Goal: Task Accomplishment & Management: Use online tool/utility

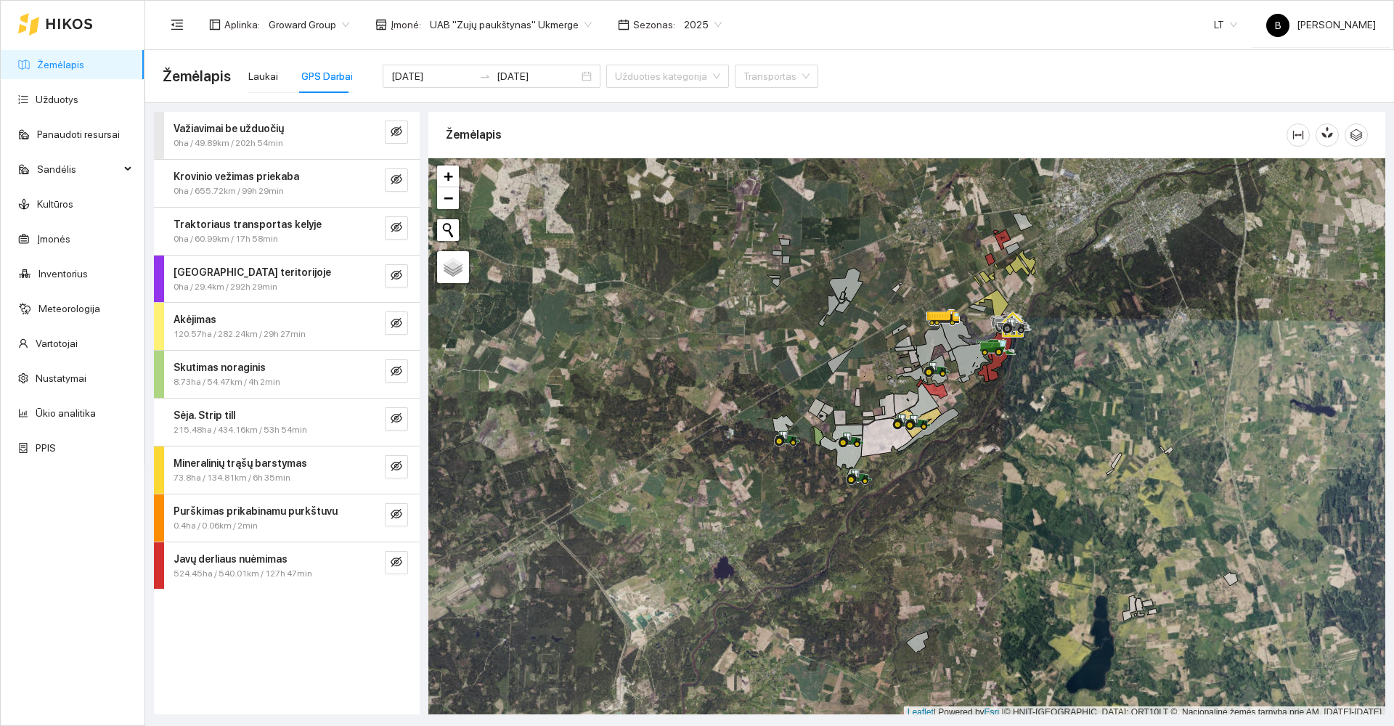
scroll to position [4, 0]
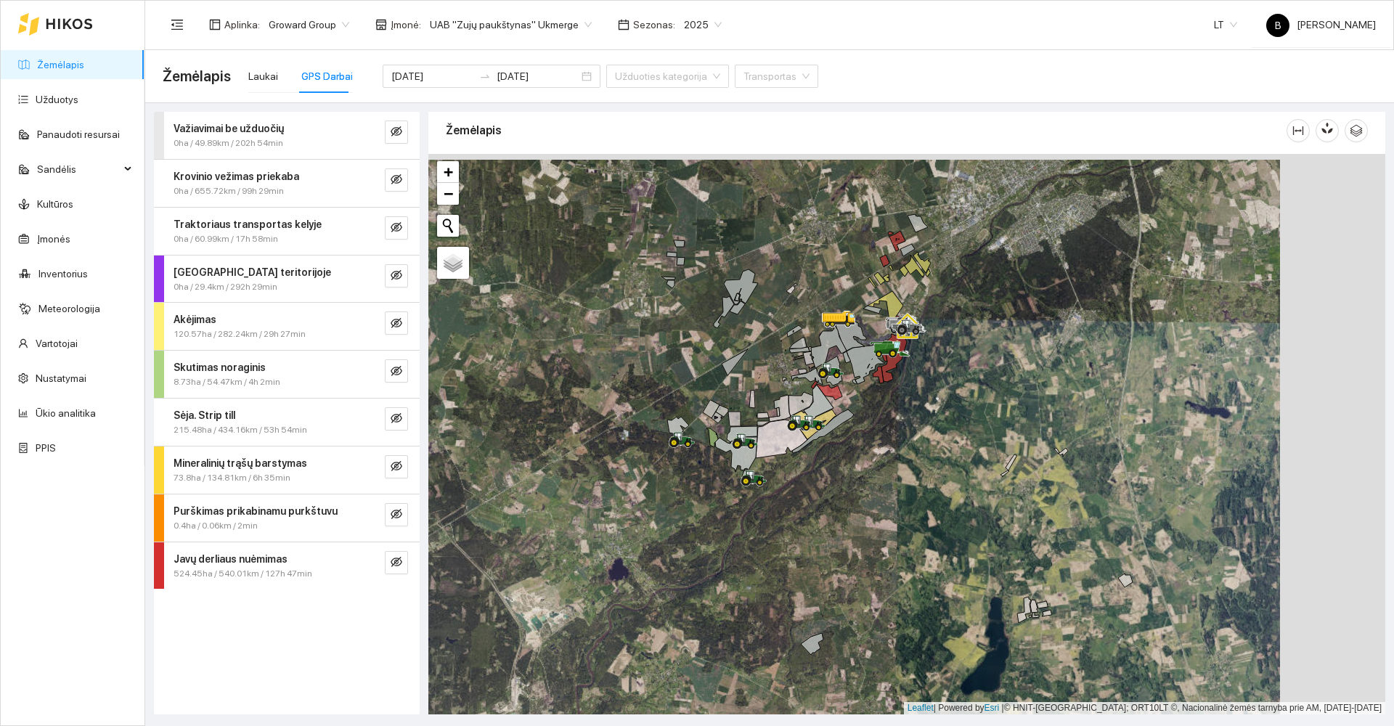
drag, startPoint x: 777, startPoint y: 377, endPoint x: 672, endPoint y: 383, distance: 105.4
click at [672, 383] on div at bounding box center [906, 434] width 957 height 560
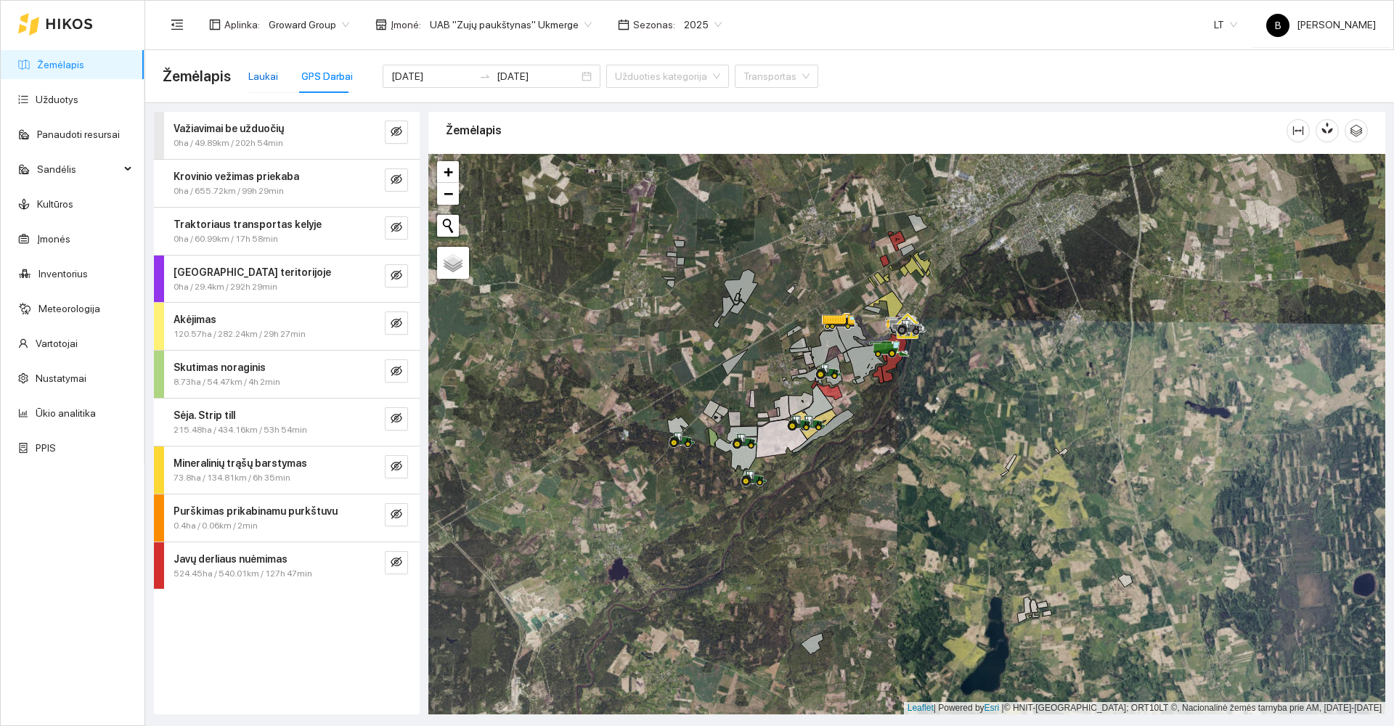
click at [256, 80] on div "Laukai" at bounding box center [263, 76] width 30 height 16
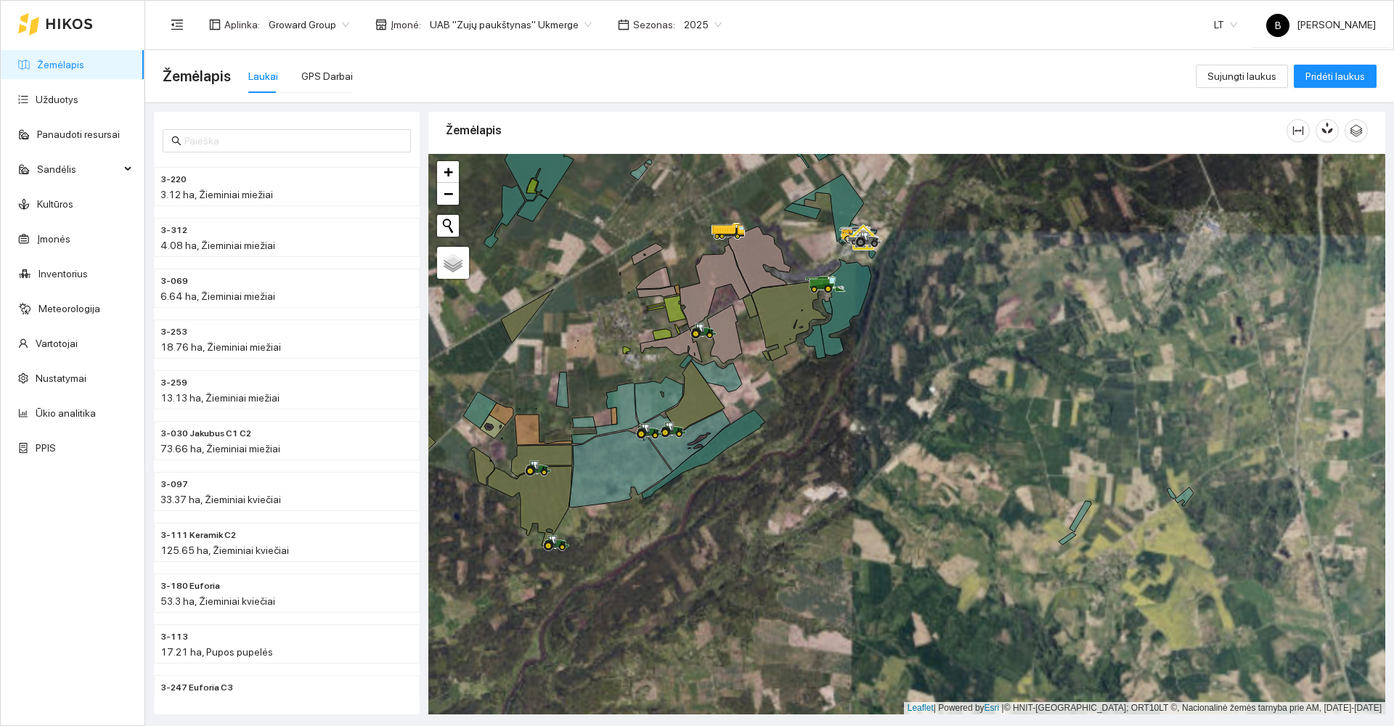
drag, startPoint x: 926, startPoint y: 430, endPoint x: 1144, endPoint y: 359, distance: 229.8
click at [1114, 359] on div at bounding box center [906, 434] width 957 height 560
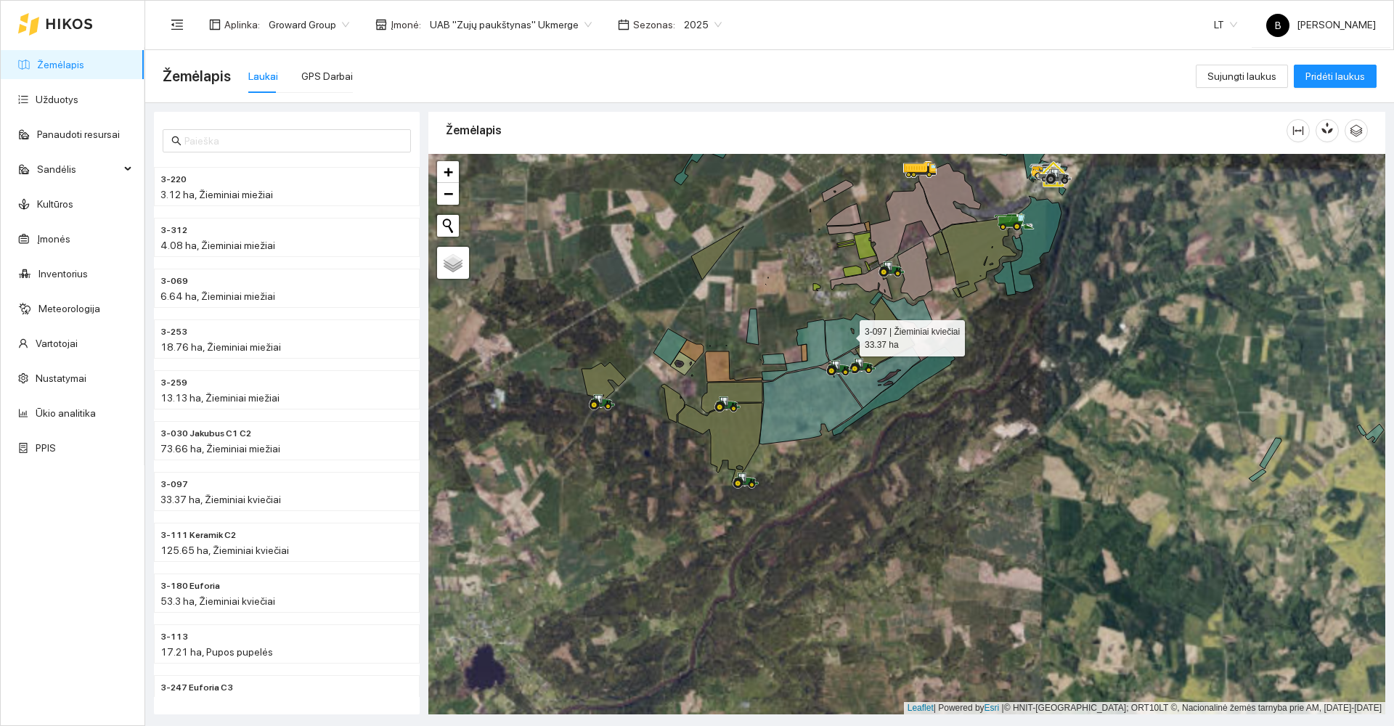
click at [844, 339] on icon at bounding box center [849, 337] width 49 height 47
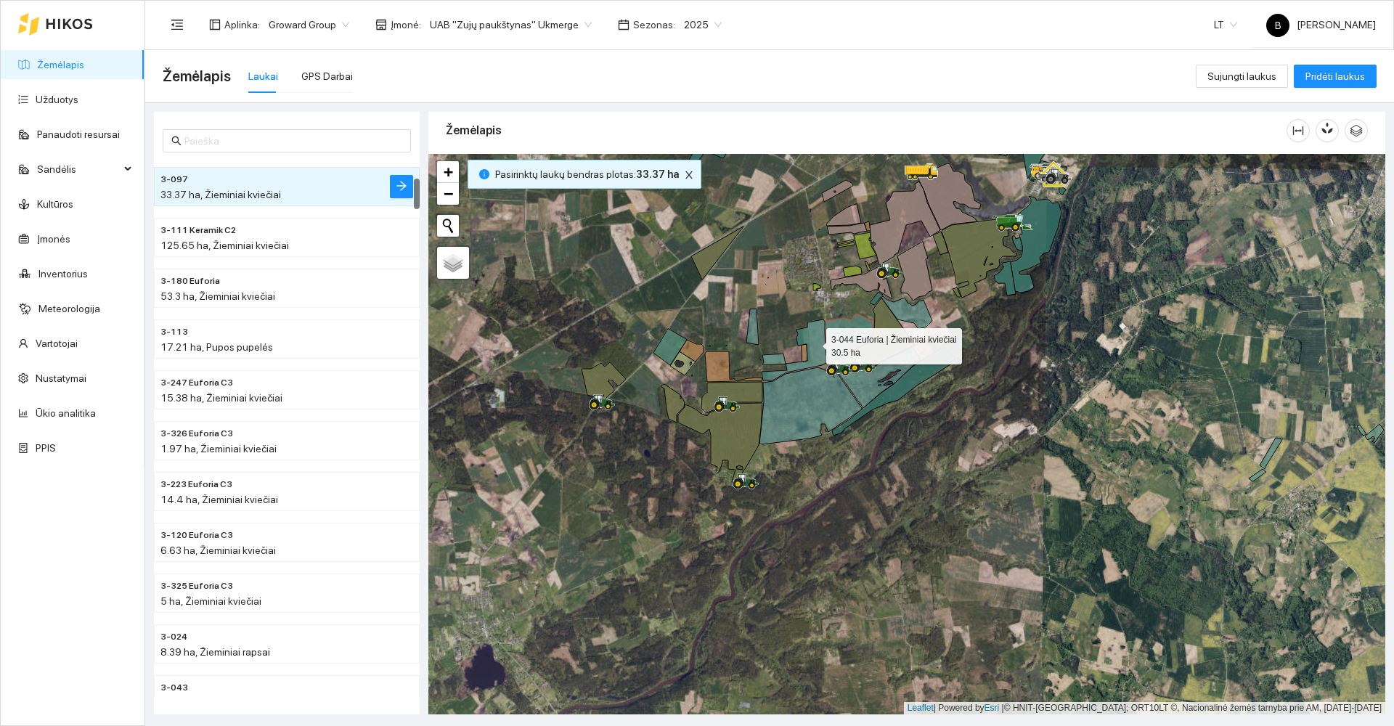
click at [813, 343] on icon at bounding box center [795, 349] width 68 height 61
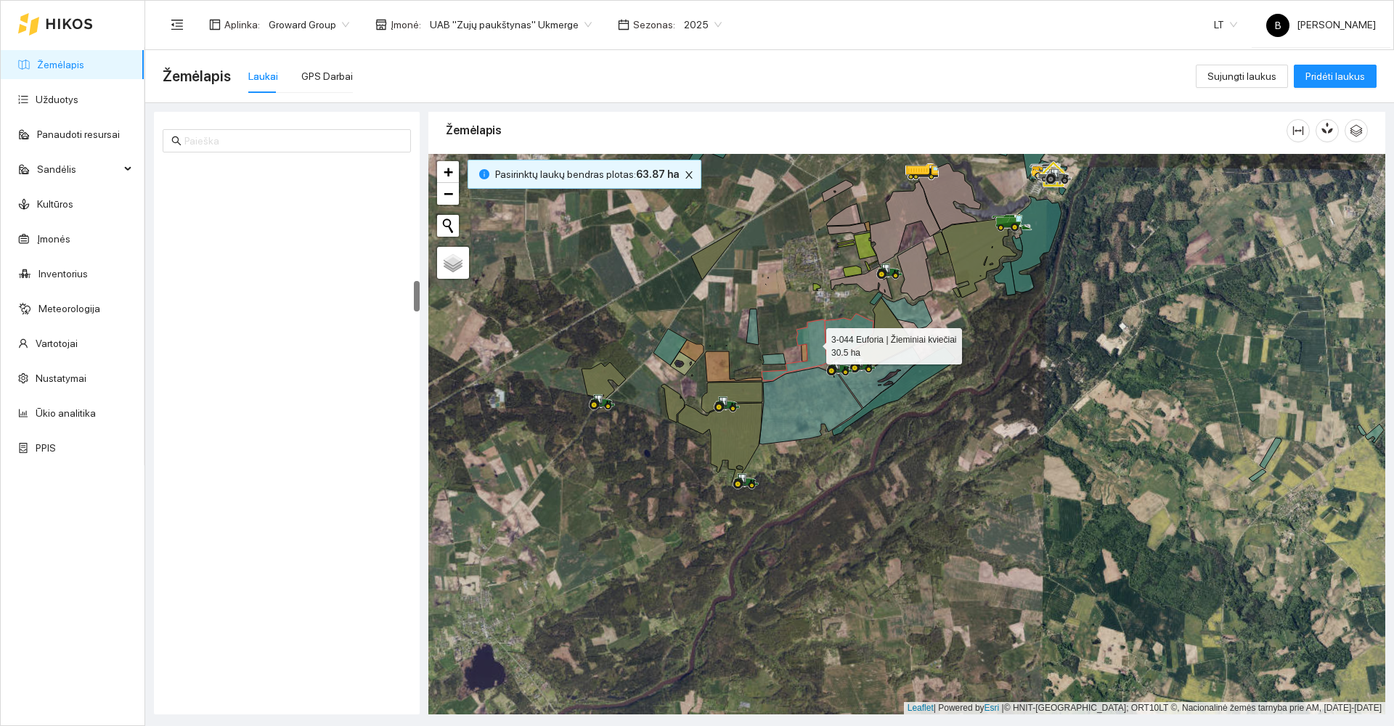
scroll to position [2080, 0]
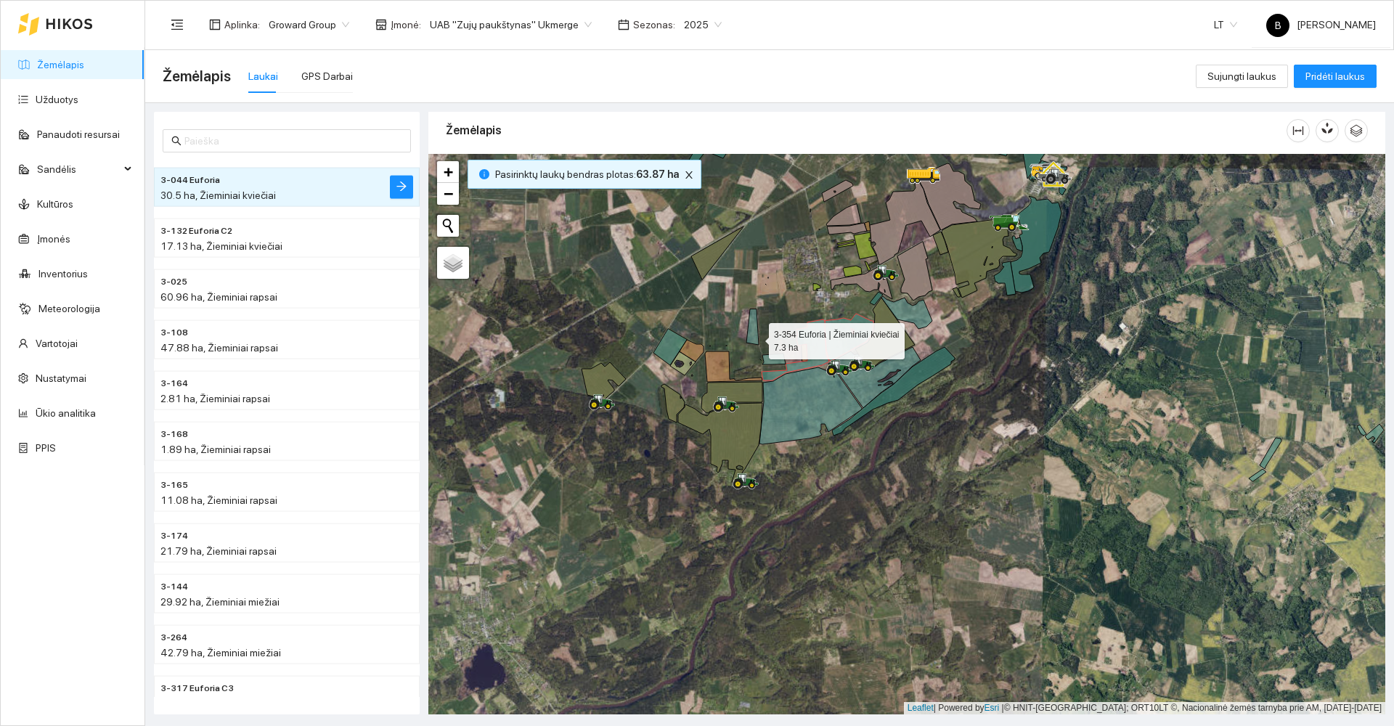
click at [756, 337] on icon at bounding box center [752, 327] width 12 height 36
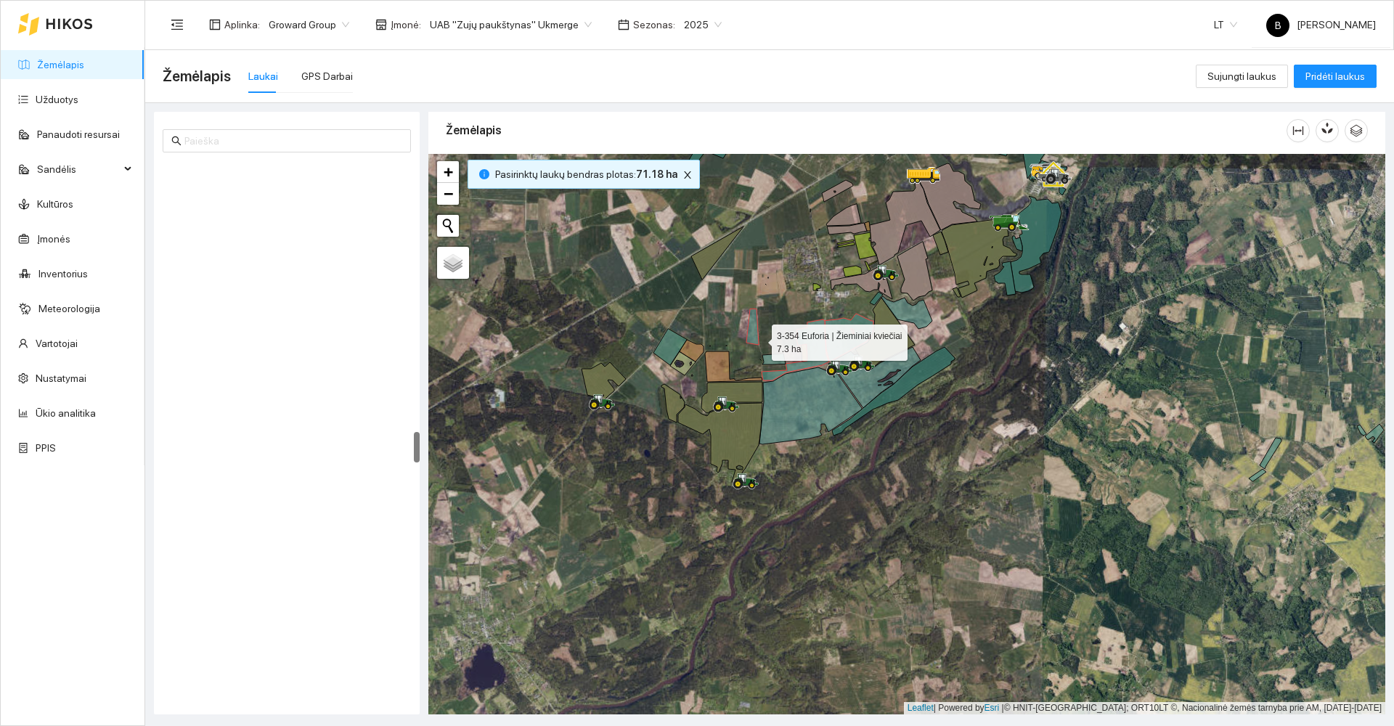
scroll to position [4716, 0]
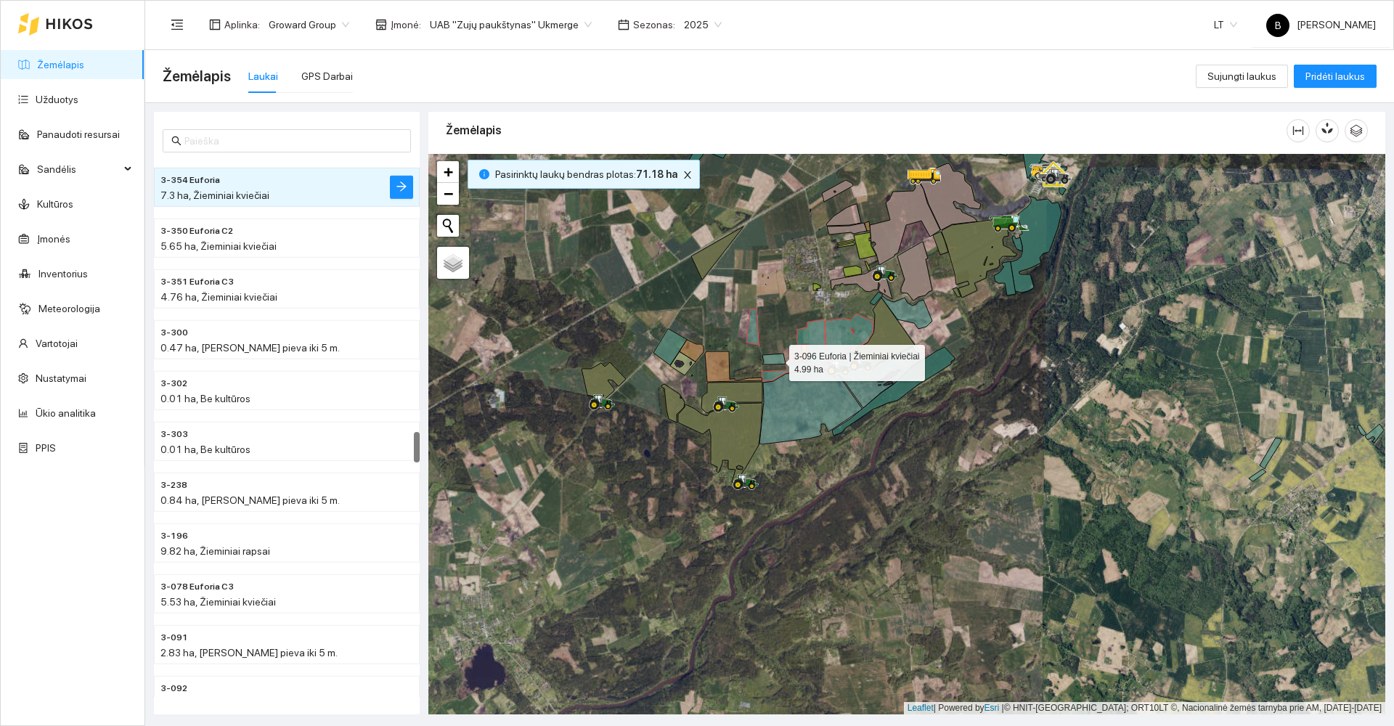
click at [775, 359] on icon at bounding box center [773, 359] width 23 height 11
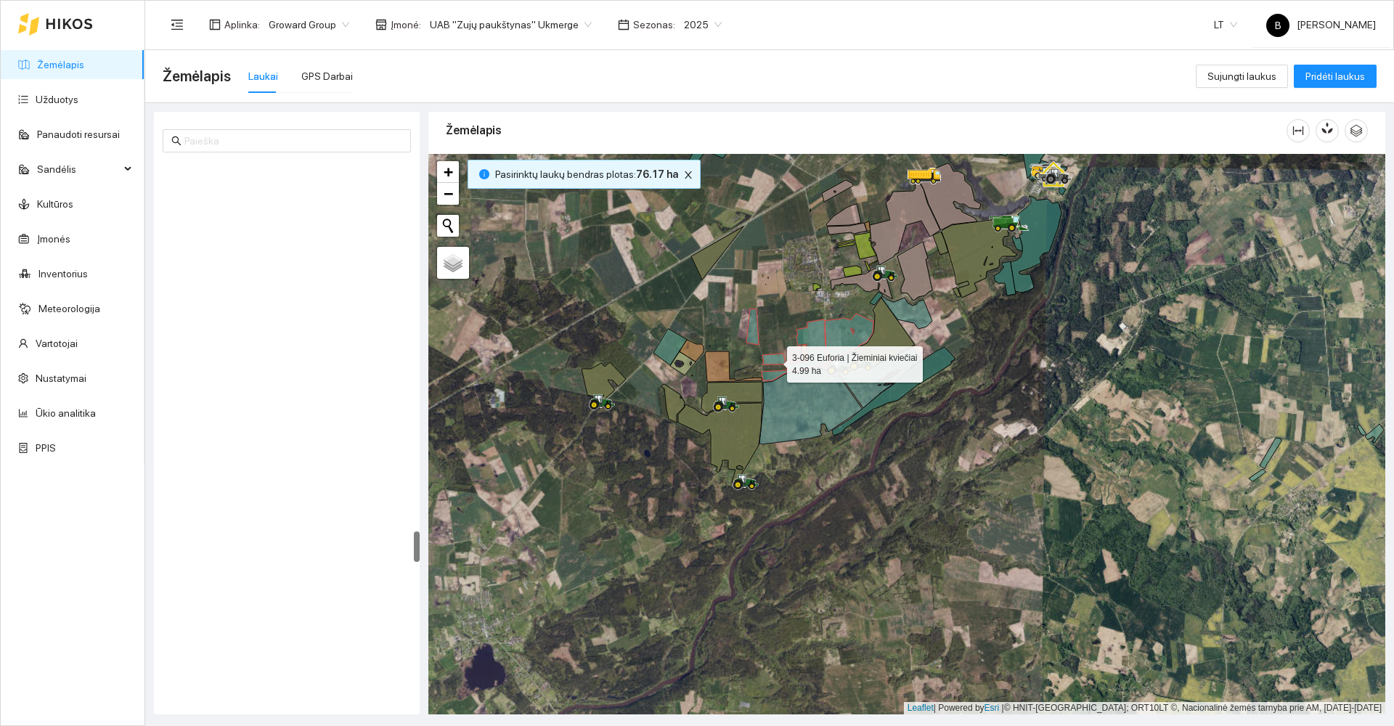
scroll to position [6441, 0]
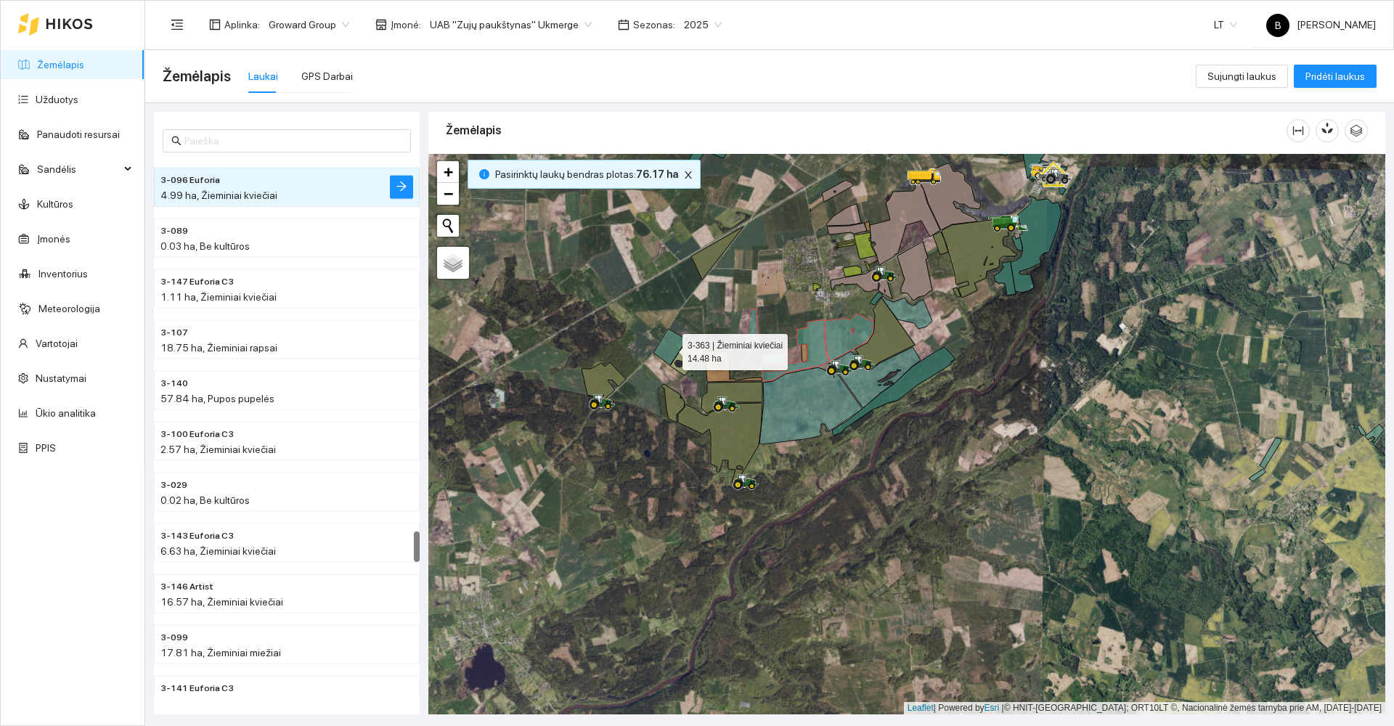
click at [672, 348] on icon at bounding box center [669, 347] width 33 height 36
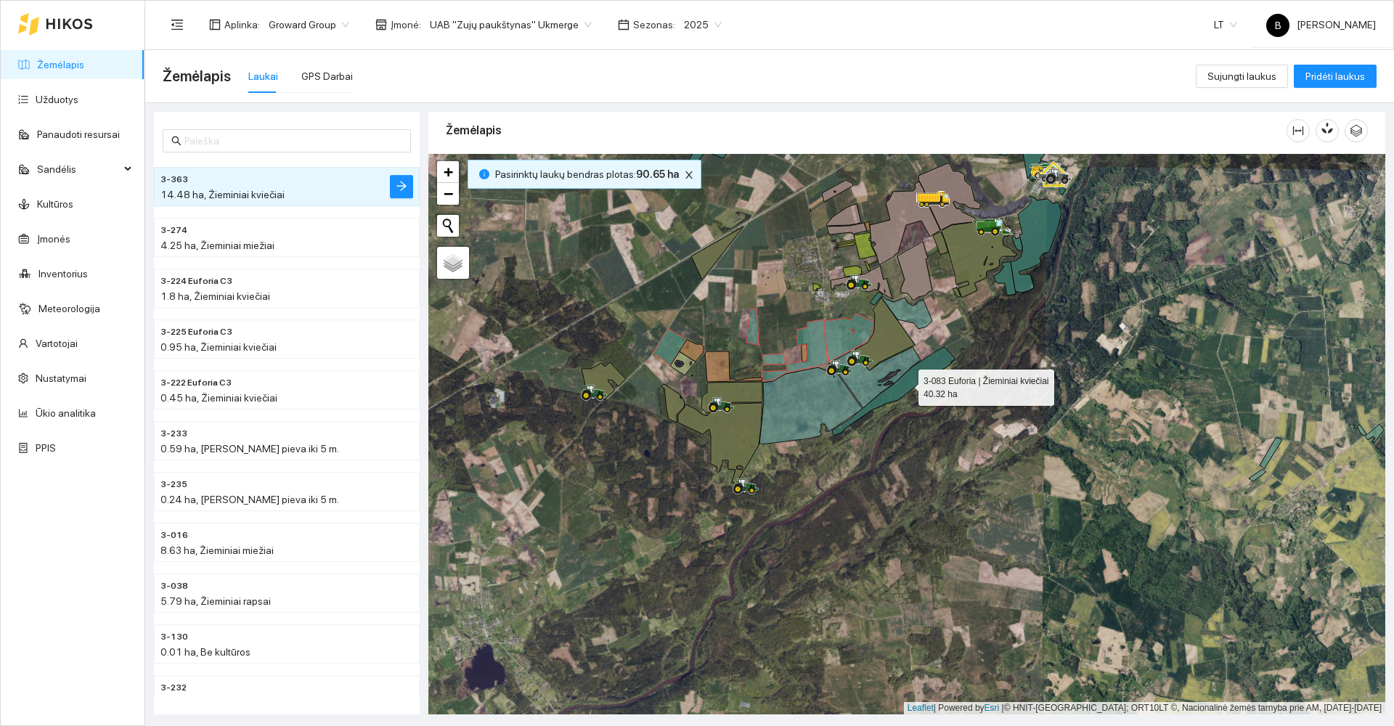
click at [904, 386] on icon at bounding box center [893, 391] width 123 height 89
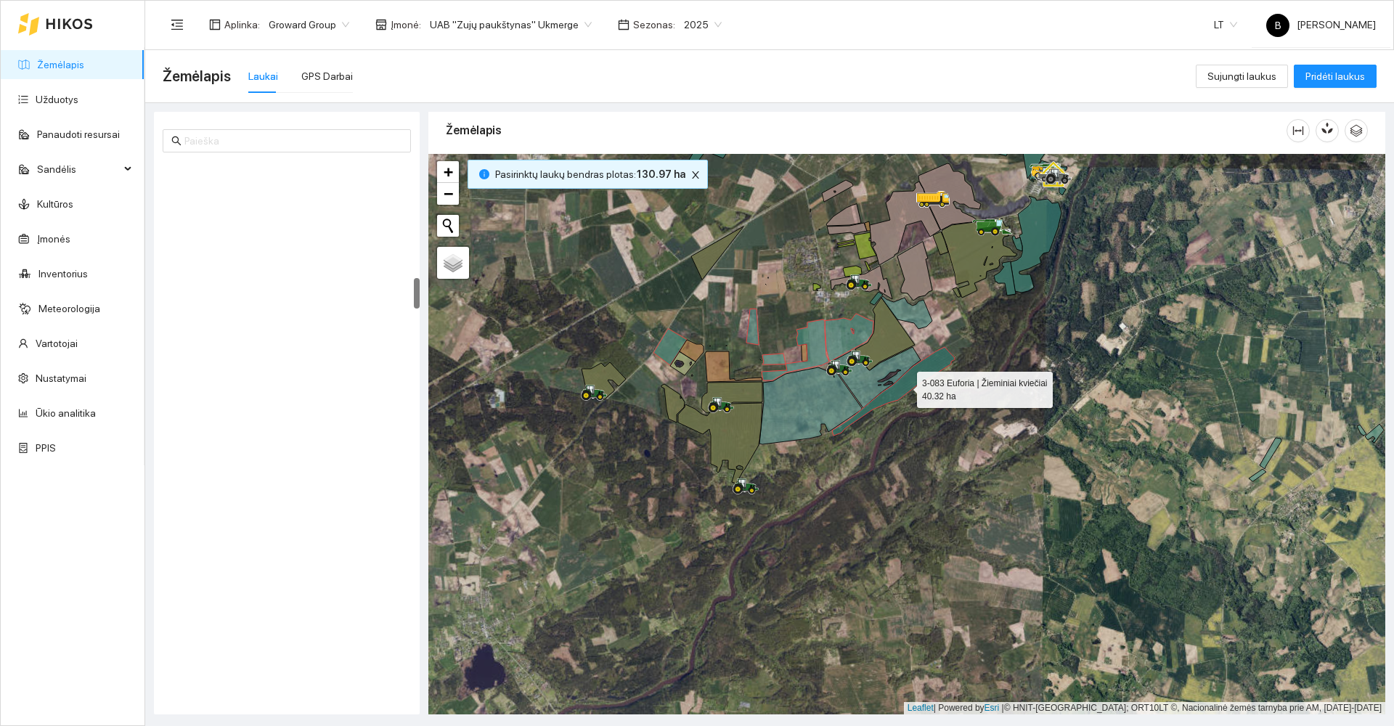
scroll to position [2029, 0]
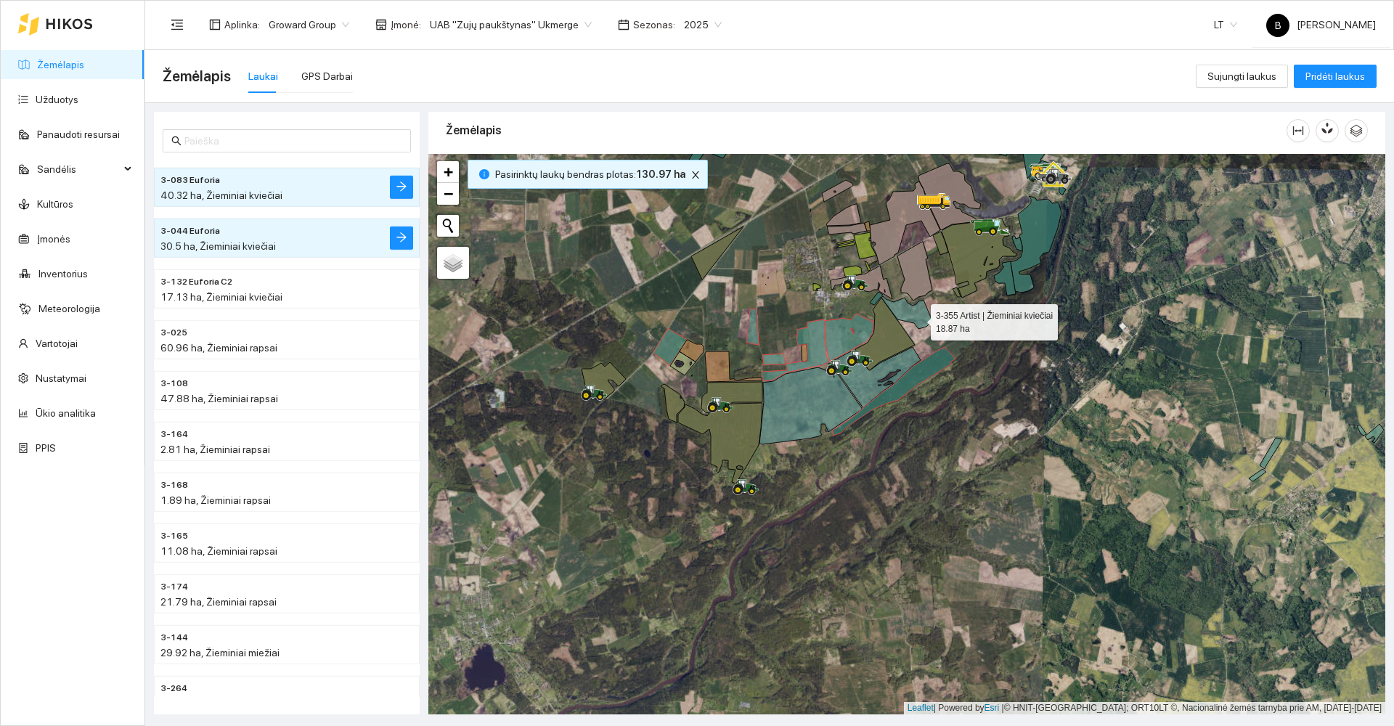
click at [917, 319] on icon at bounding box center [906, 312] width 51 height 33
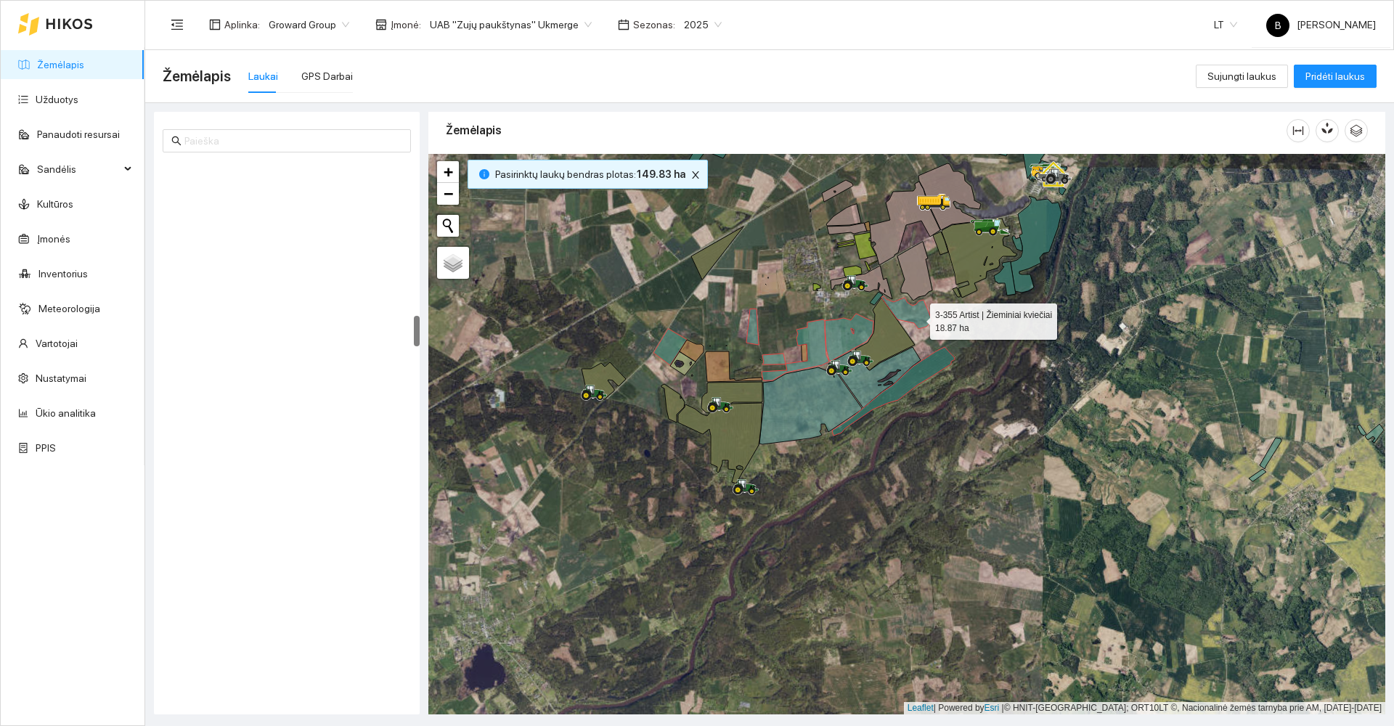
scroll to position [2689, 0]
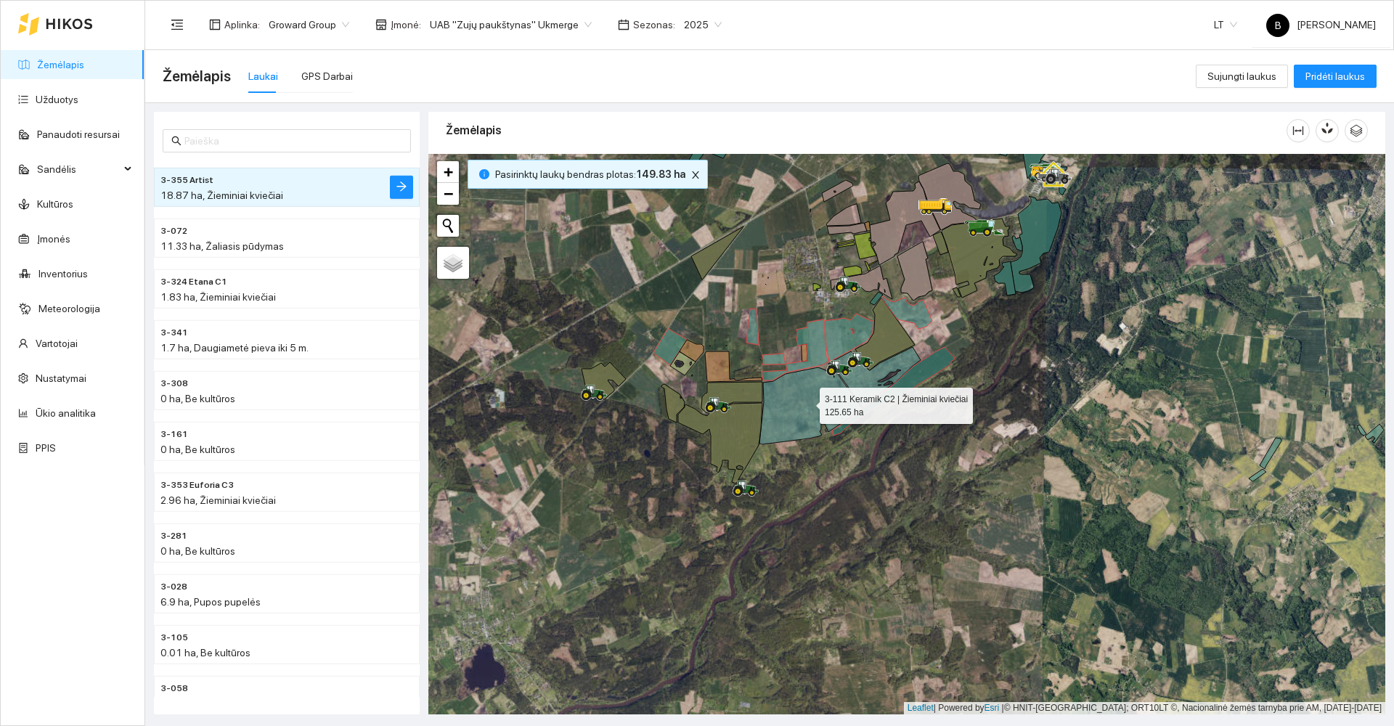
click at [806, 402] on icon at bounding box center [810, 403] width 102 height 81
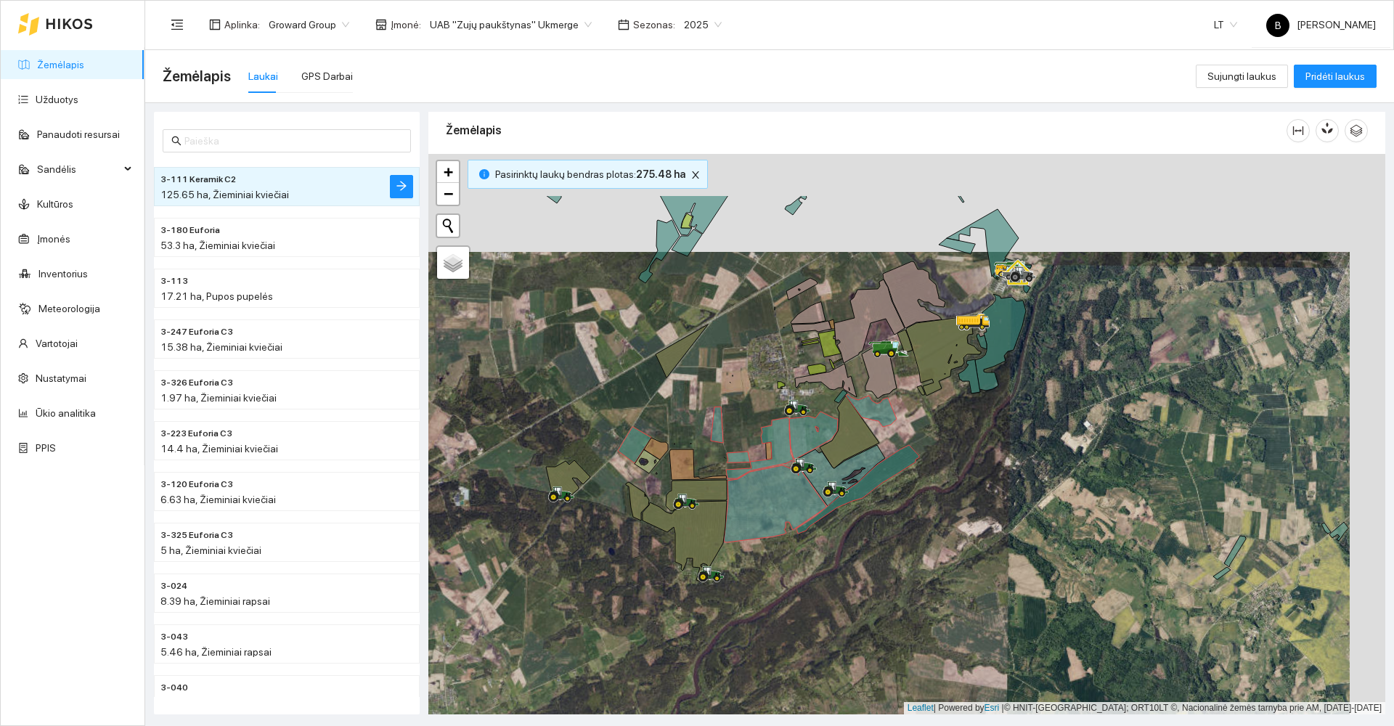
drag, startPoint x: 959, startPoint y: 318, endPoint x: 907, endPoint y: 401, distance: 98.5
click at [909, 401] on div at bounding box center [906, 434] width 957 height 560
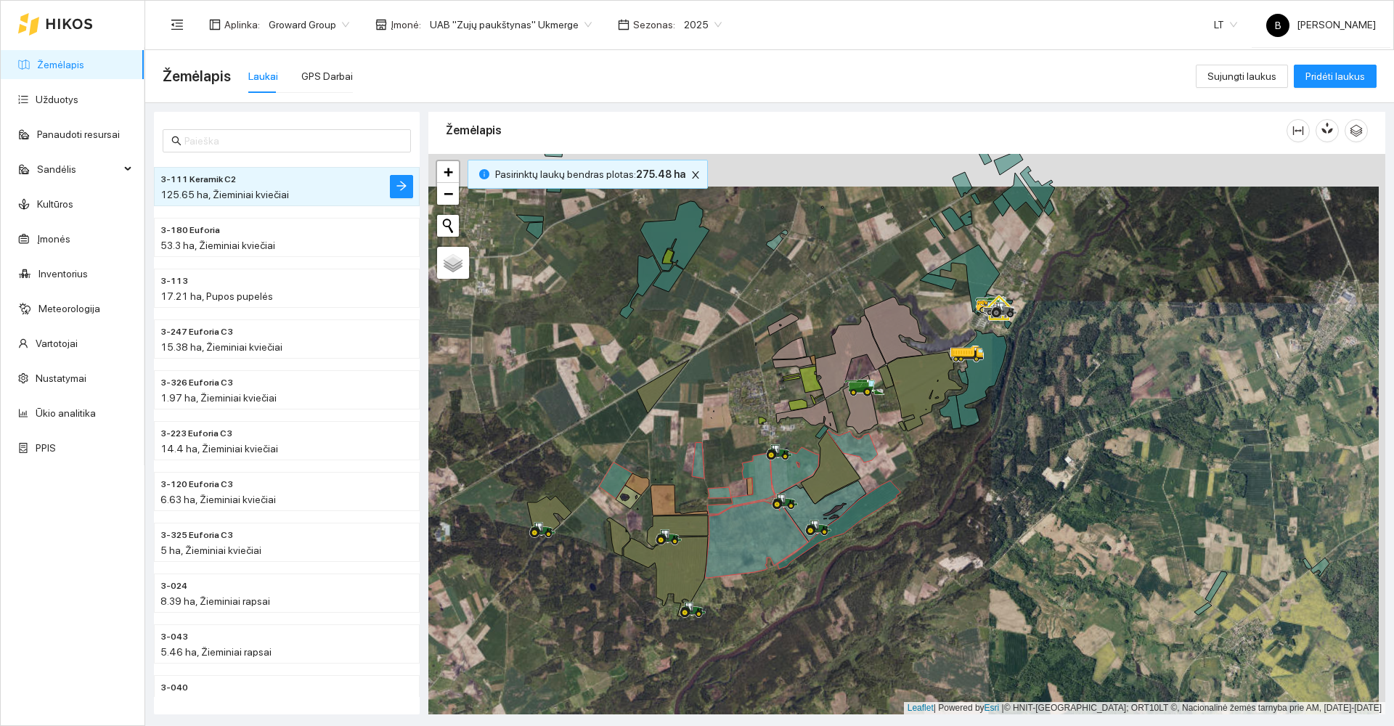
drag, startPoint x: 1063, startPoint y: 223, endPoint x: 1027, endPoint y: 343, distance: 124.9
click at [1027, 343] on div at bounding box center [906, 434] width 957 height 560
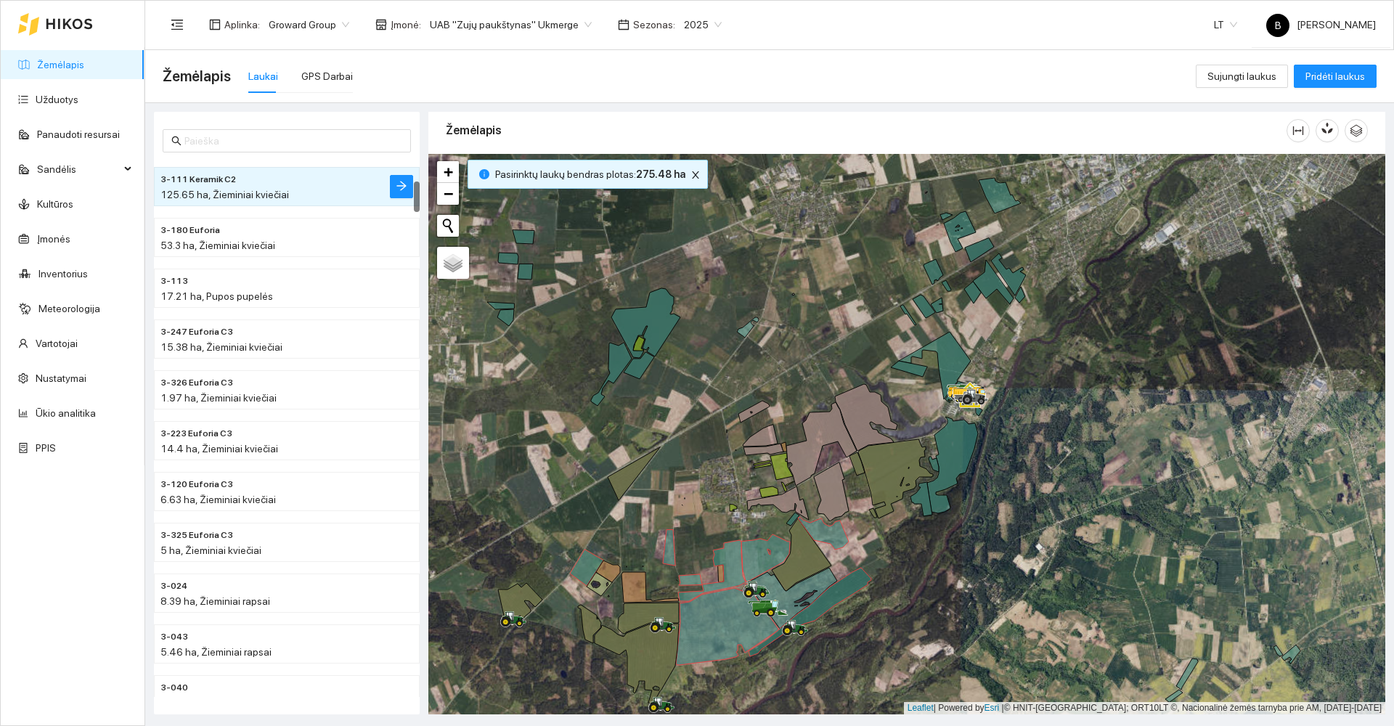
click at [700, 24] on span "2025" at bounding box center [703, 25] width 38 height 22
click at [679, 192] on div "2026" at bounding box center [685, 192] width 38 height 16
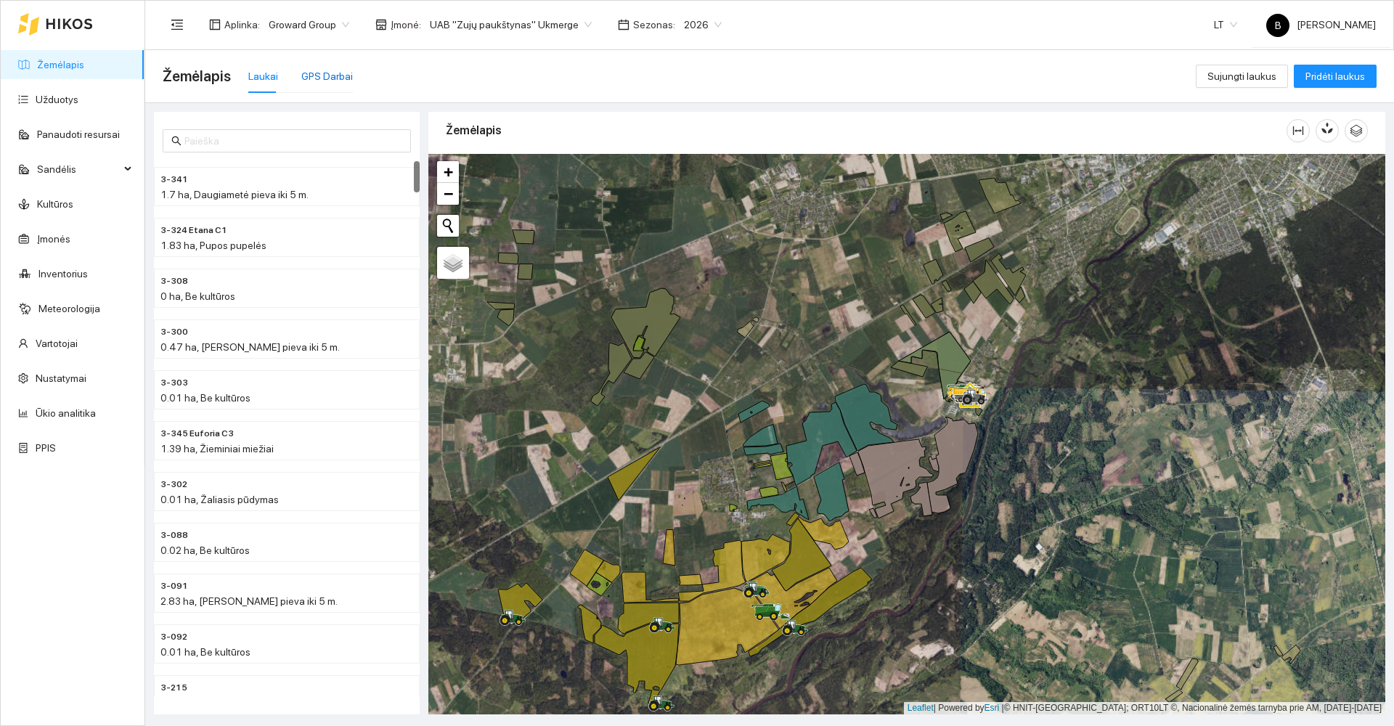
click at [321, 71] on div "GPS Darbai" at bounding box center [327, 76] width 52 height 16
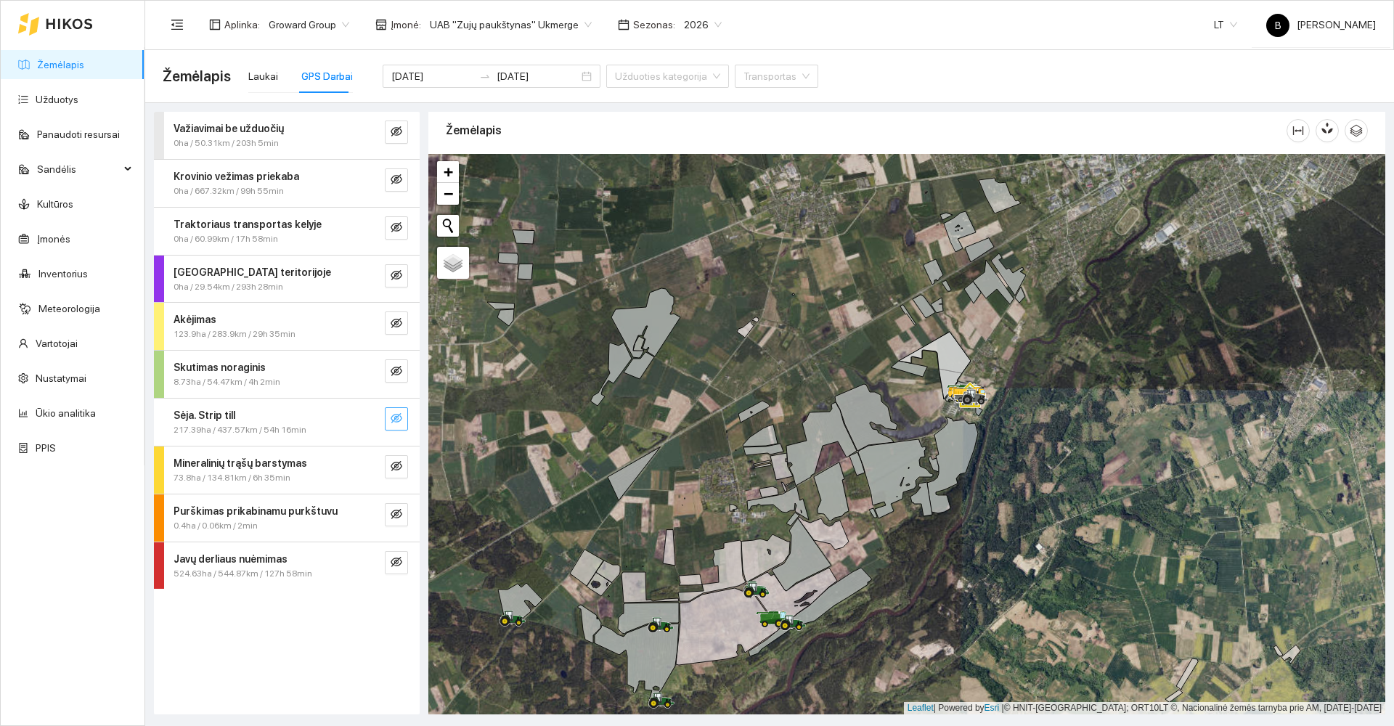
click at [393, 421] on icon "eye-invisible" at bounding box center [397, 418] width 12 height 10
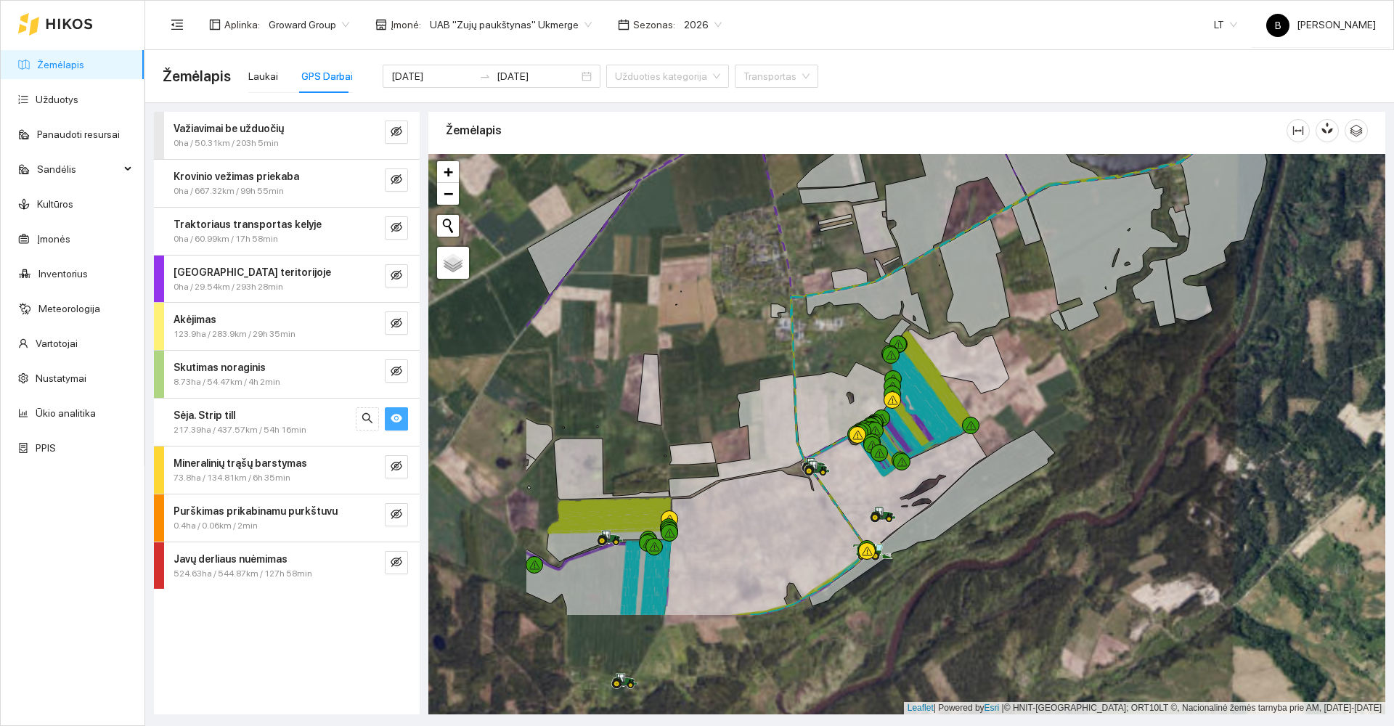
drag, startPoint x: 886, startPoint y: 528, endPoint x: 1085, endPoint y: 393, distance: 240.8
click at [1085, 393] on div at bounding box center [906, 434] width 957 height 560
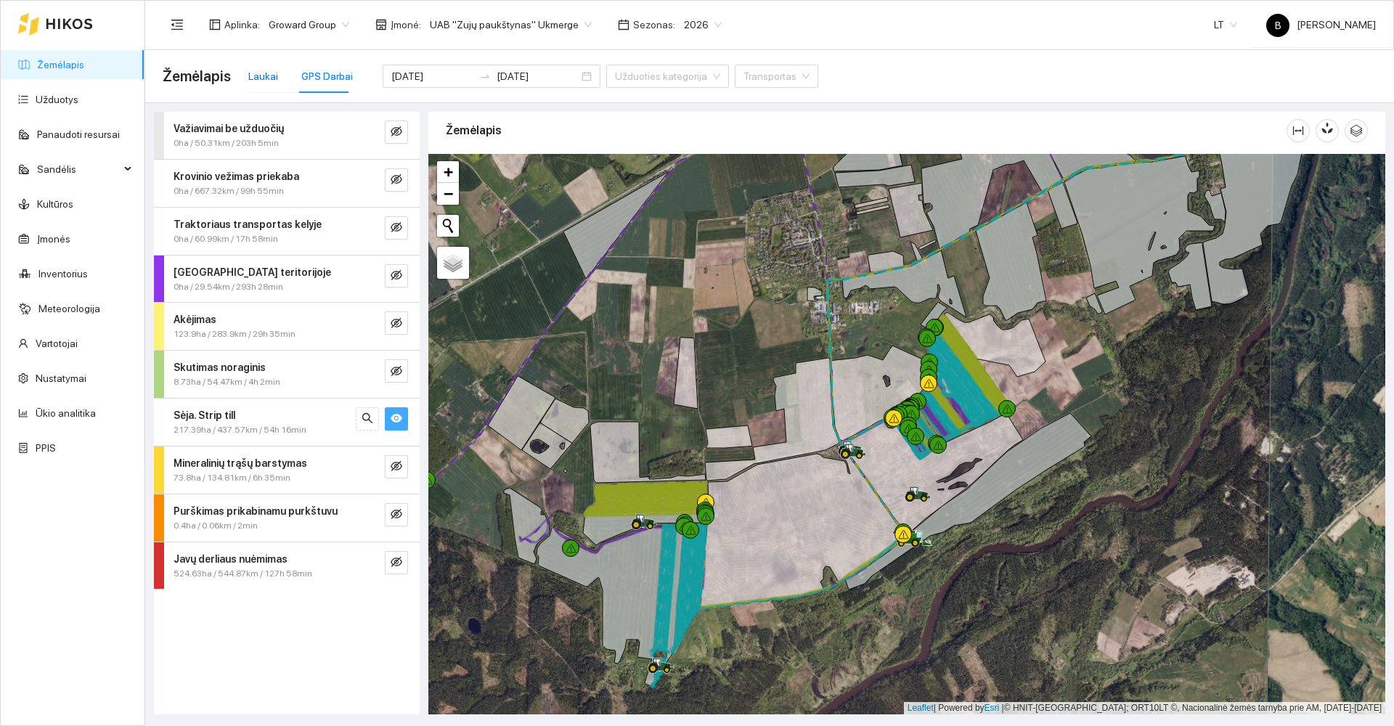
click at [255, 79] on div "Laukai" at bounding box center [263, 76] width 30 height 16
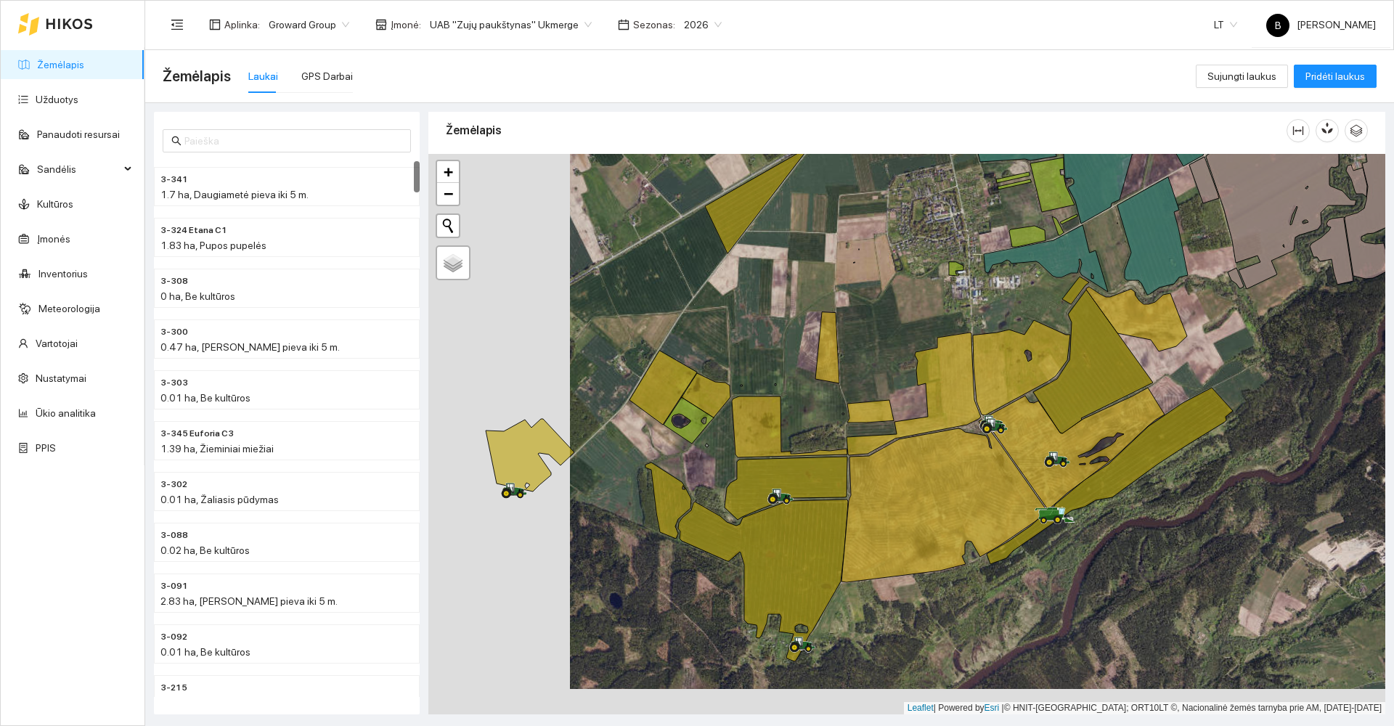
drag, startPoint x: 579, startPoint y: 377, endPoint x: 722, endPoint y: 352, distance: 144.5
click at [722, 352] on div at bounding box center [906, 434] width 957 height 560
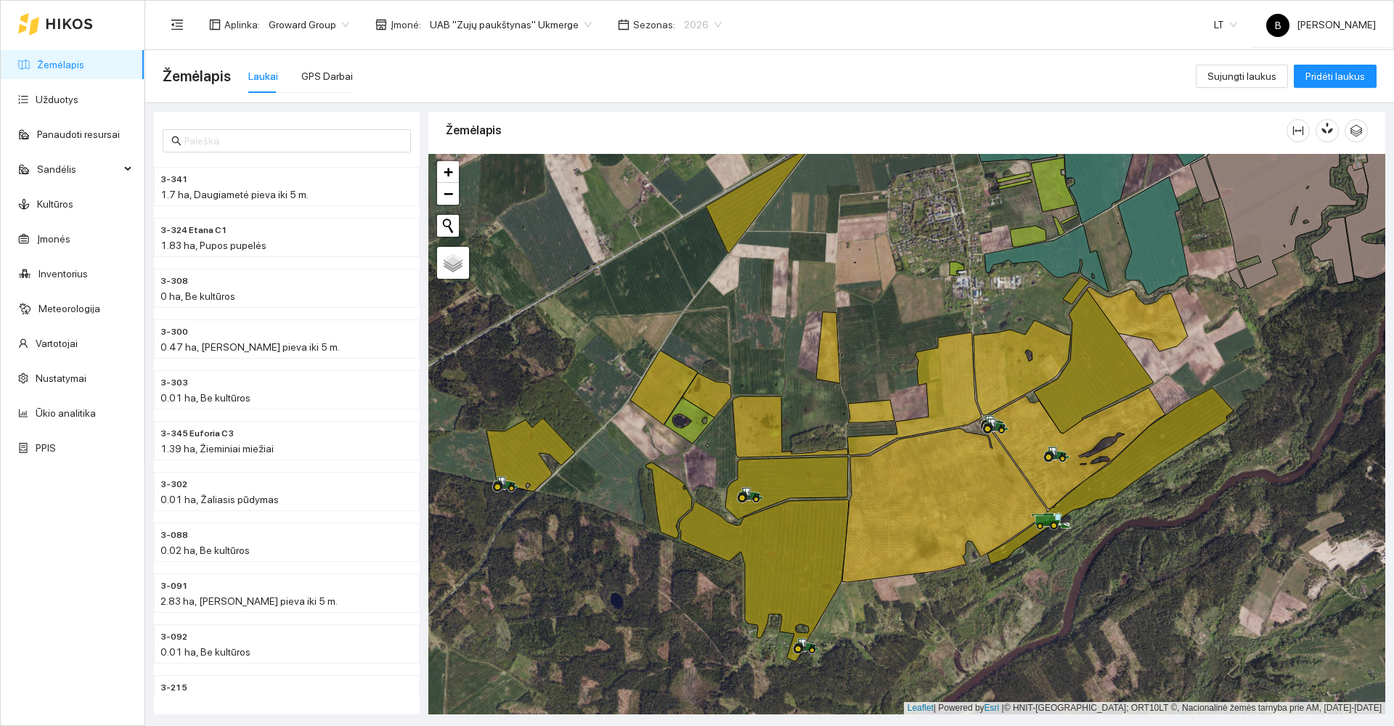
click at [697, 25] on span "2026" at bounding box center [703, 25] width 38 height 22
click at [680, 162] on div "2025" at bounding box center [685, 169] width 38 height 16
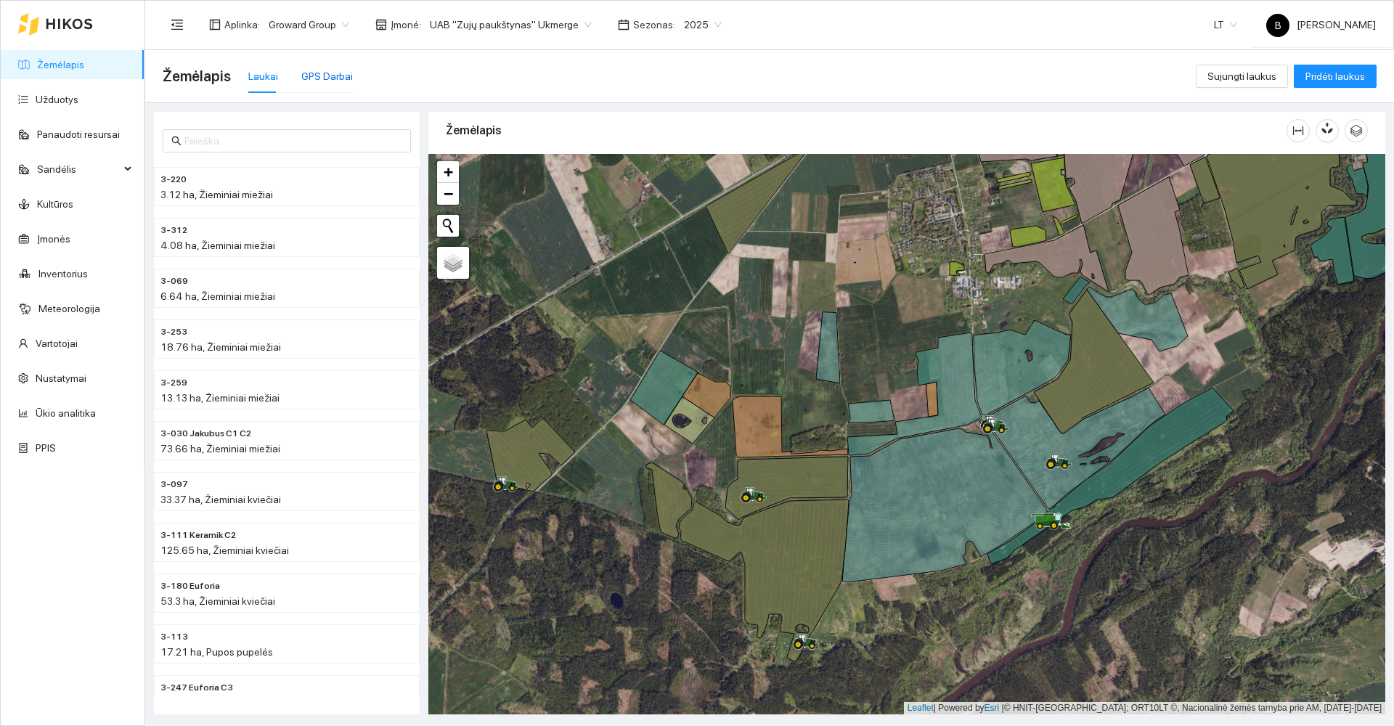
click at [322, 78] on div "GPS Darbai" at bounding box center [327, 76] width 52 height 16
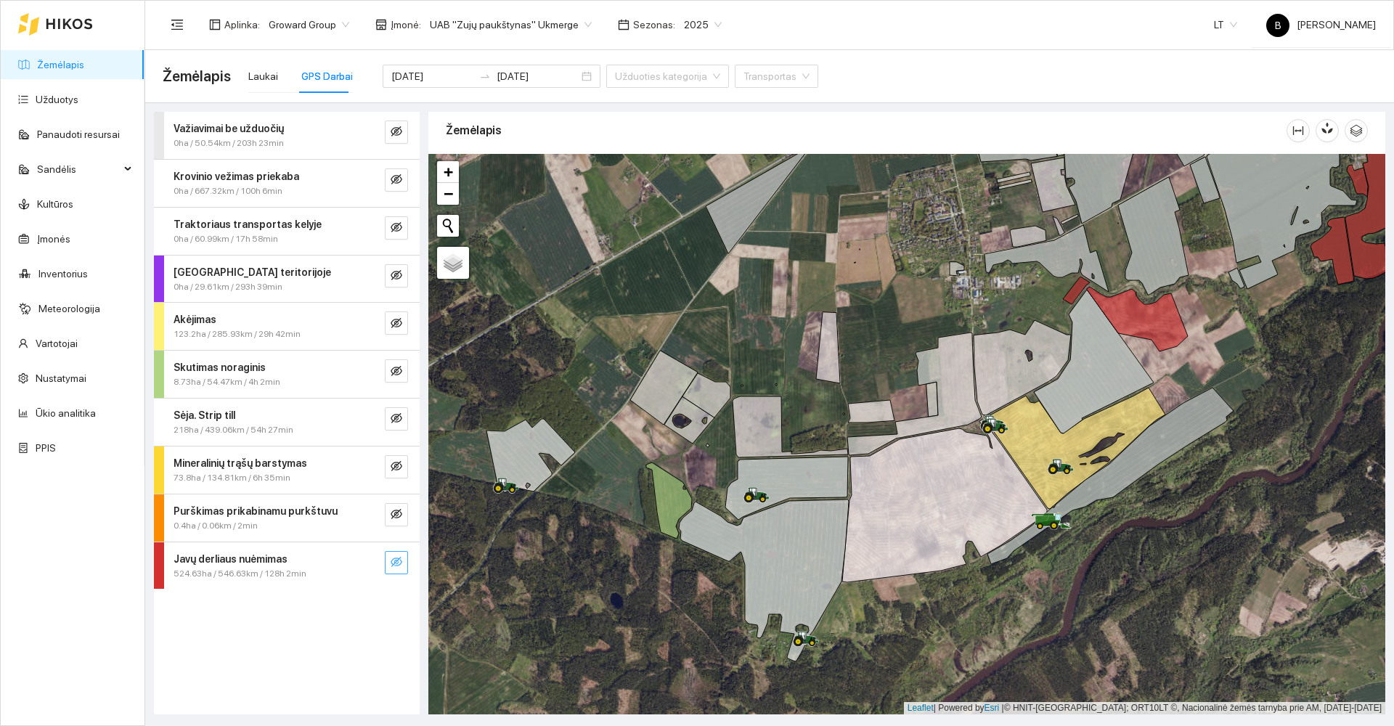
click at [401, 562] on icon "eye-invisible" at bounding box center [397, 562] width 12 height 12
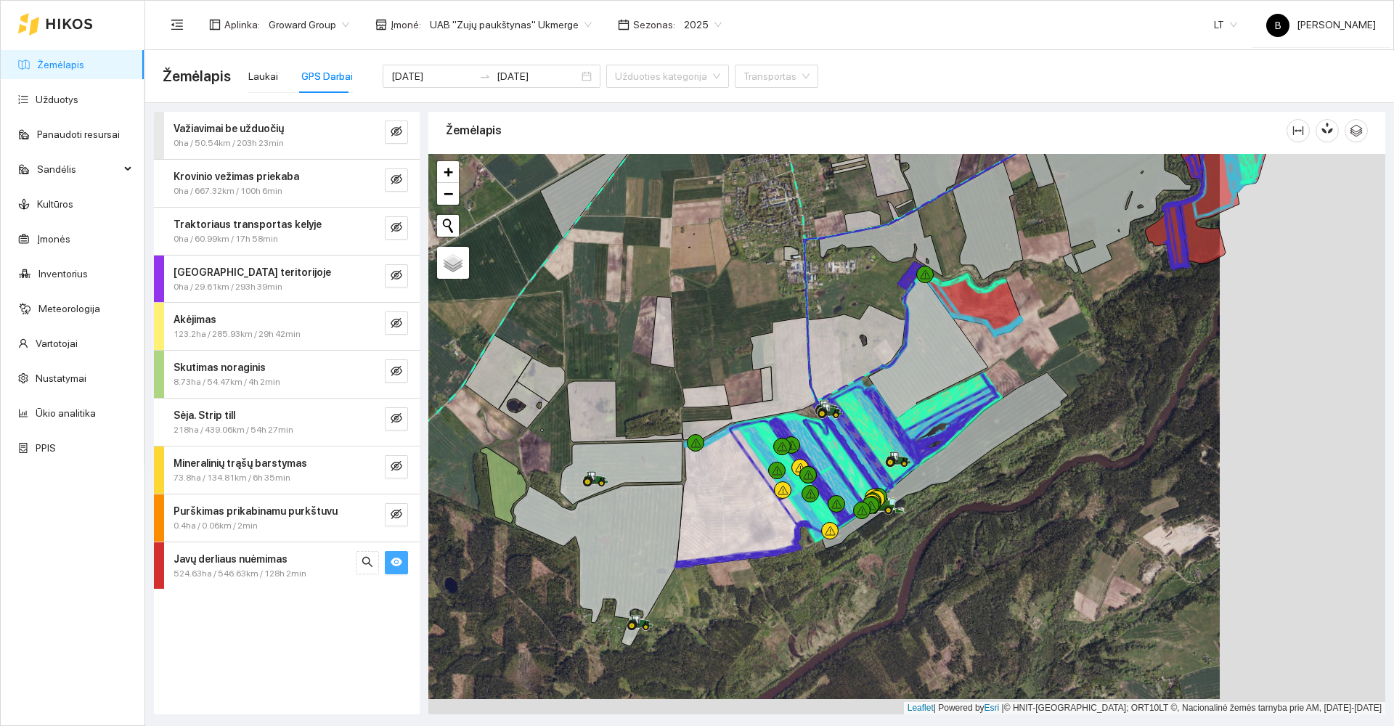
drag, startPoint x: 992, startPoint y: 298, endPoint x: 826, endPoint y: 283, distance: 166.2
click at [826, 283] on div at bounding box center [906, 434] width 957 height 560
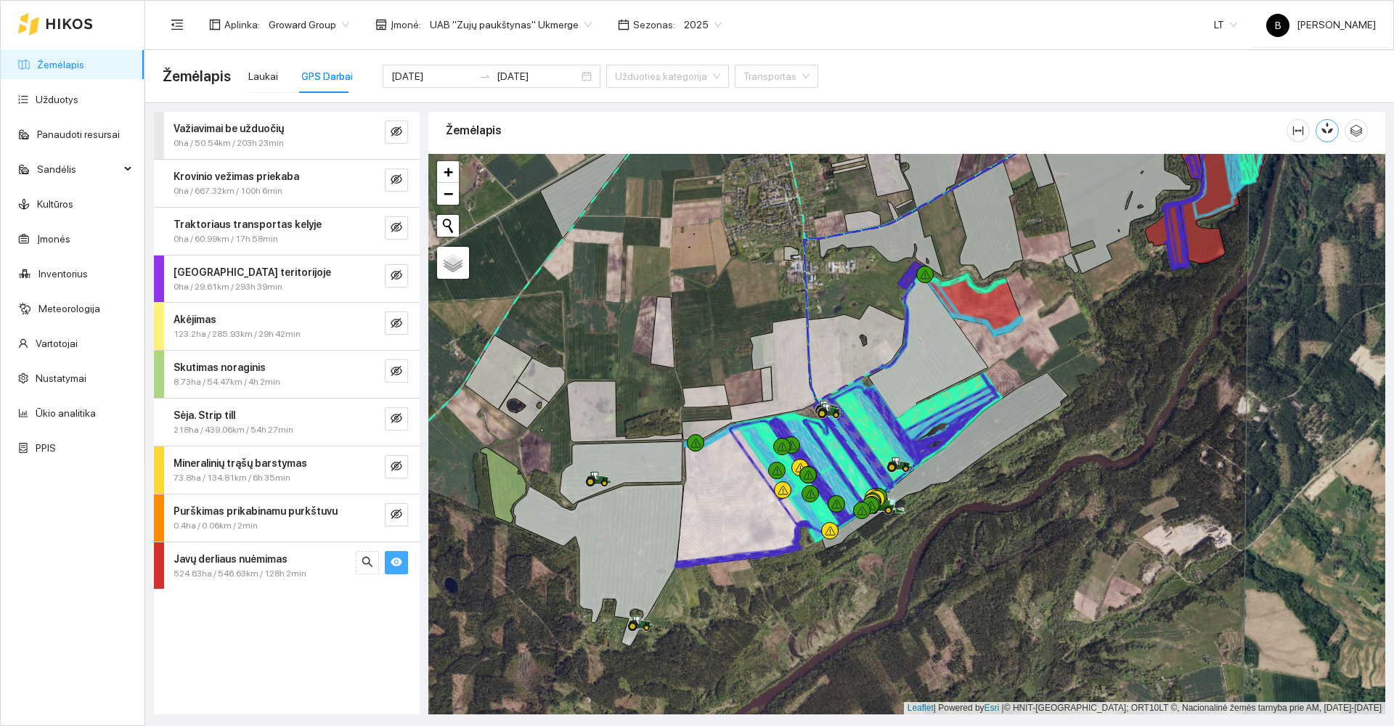
click at [1114, 136] on button "button" at bounding box center [1326, 130] width 23 height 23
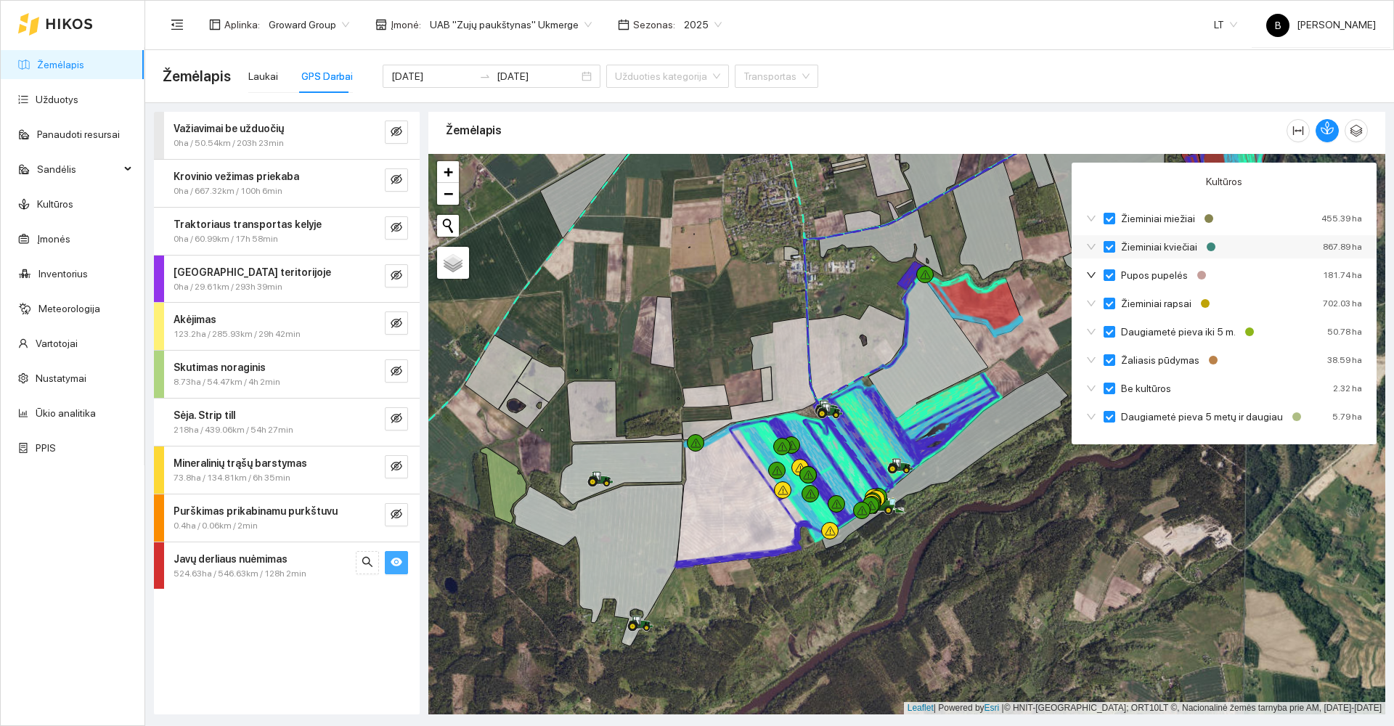
click at [1110, 245] on input "Žieminiai kviečiai" at bounding box center [1109, 247] width 12 height 12
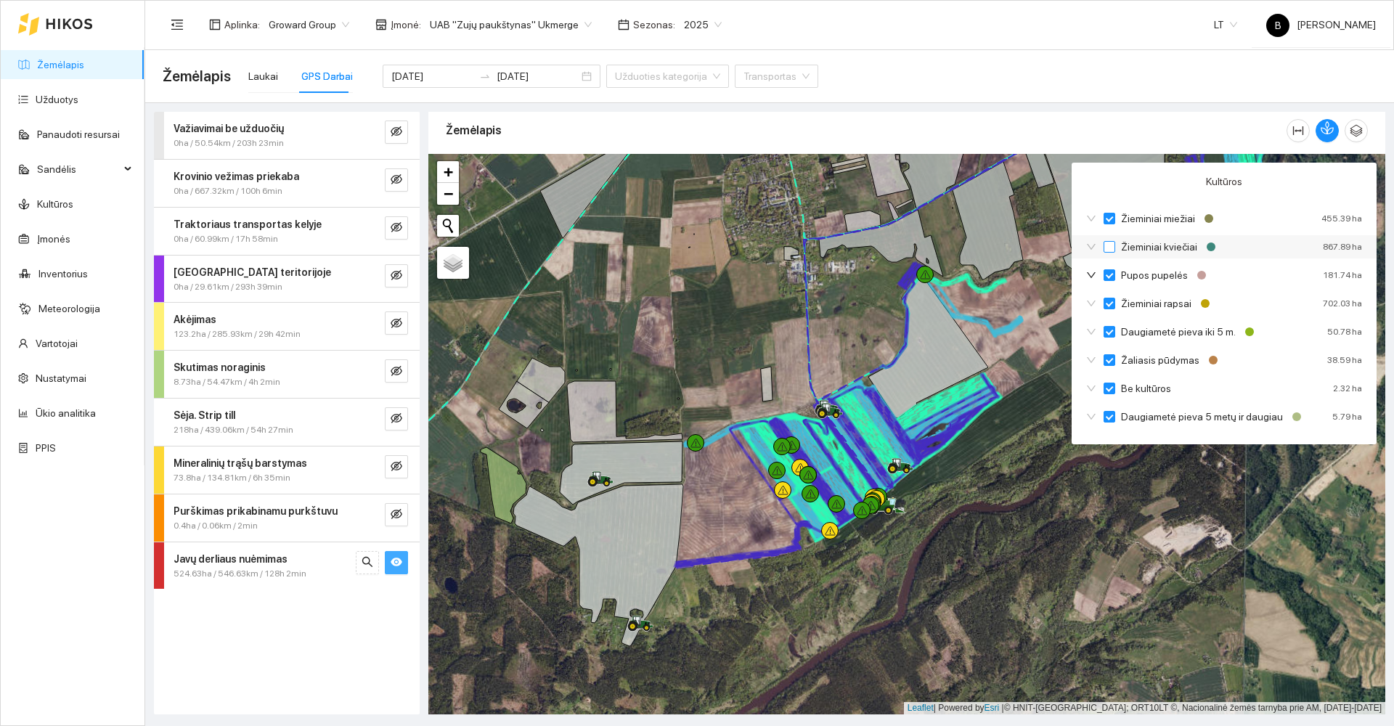
click at [1110, 245] on input "Žieminiai kviečiai" at bounding box center [1109, 247] width 12 height 12
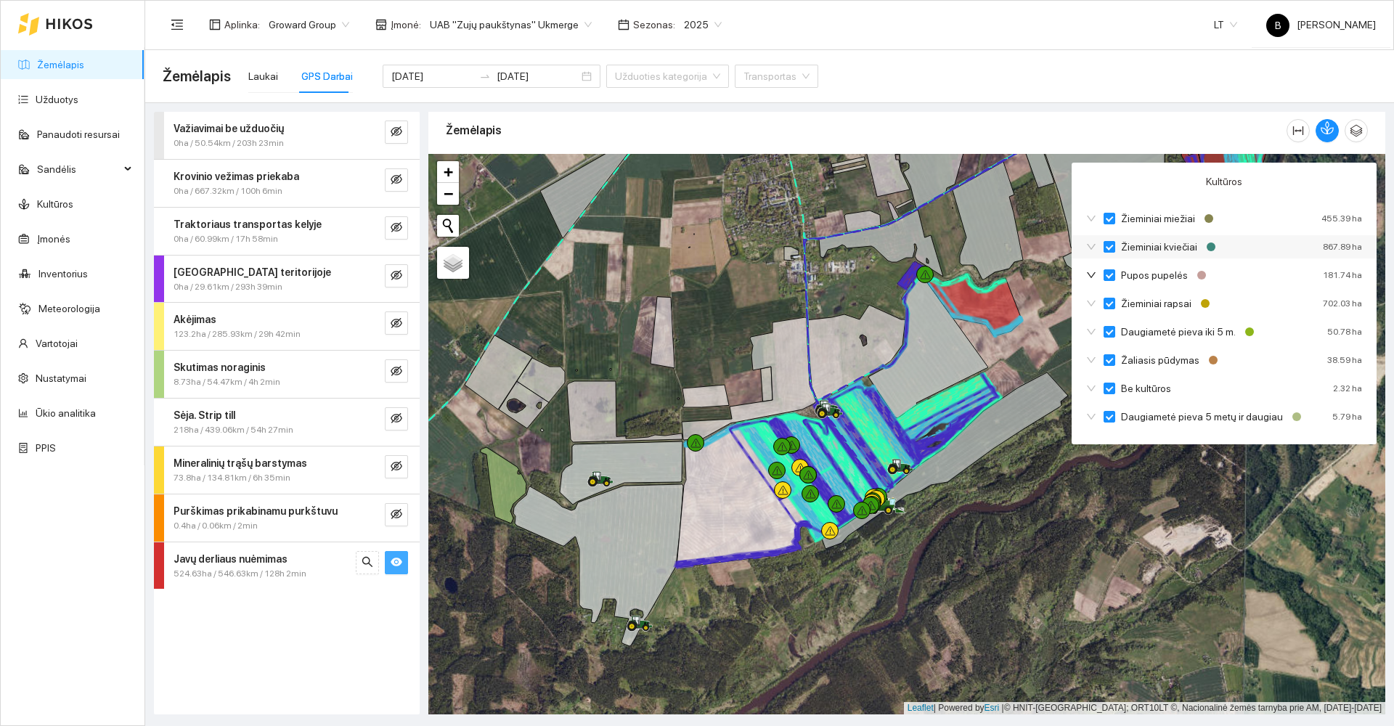
click at [1110, 245] on input "Žieminiai kviečiai" at bounding box center [1109, 247] width 12 height 12
checkbox input "true"
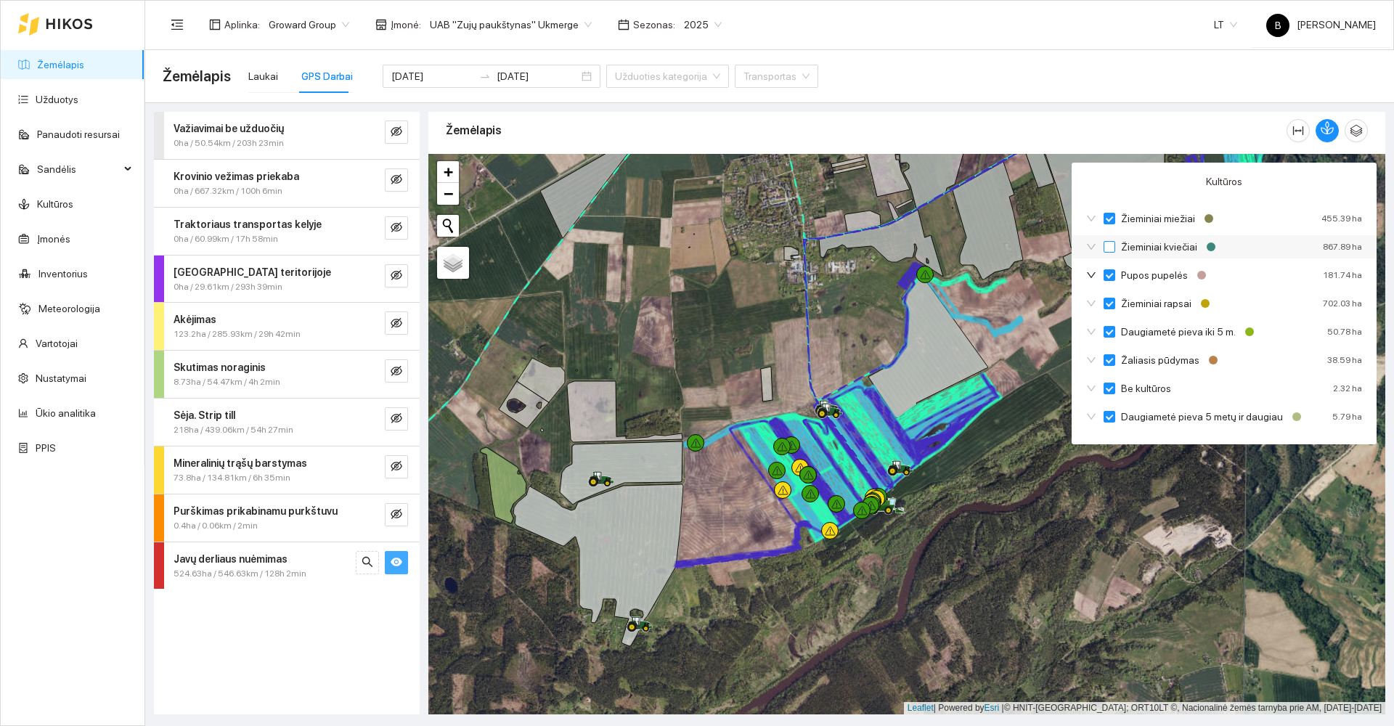
click at [1110, 245] on input "Žieminiai kviečiai" at bounding box center [1109, 247] width 12 height 12
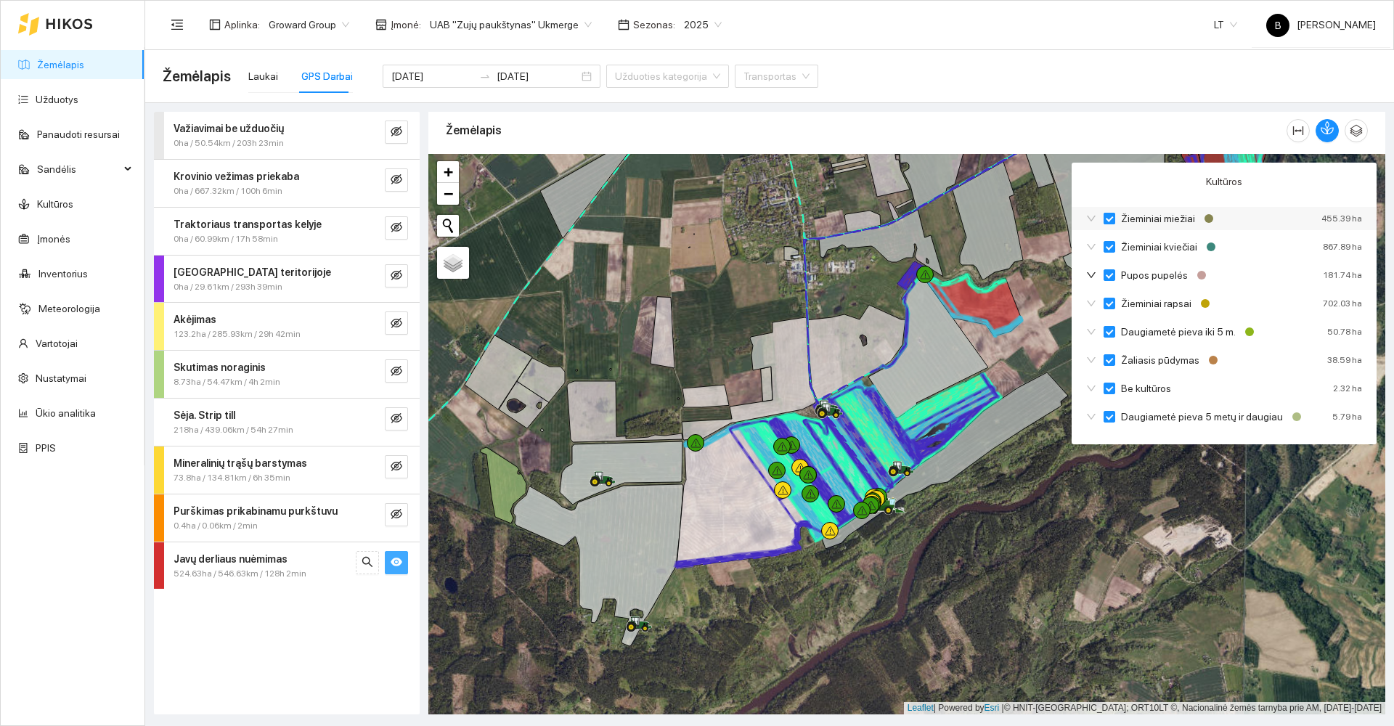
click at [1106, 211] on label "Žieminiai miežiai" at bounding box center [1151, 219] width 97 height 16
click at [1106, 213] on input "Žieminiai miežiai" at bounding box center [1109, 219] width 12 height 12
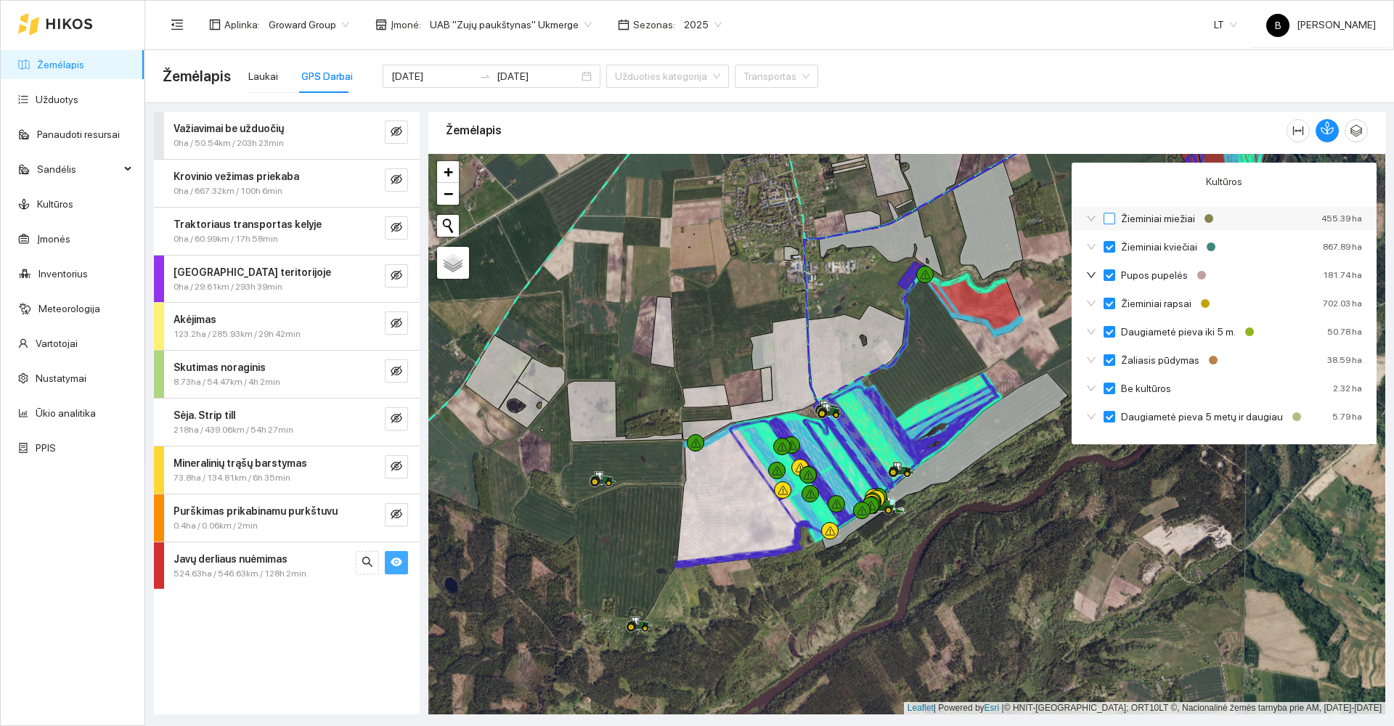
click at [1107, 214] on input "Žieminiai miežiai" at bounding box center [1109, 219] width 12 height 12
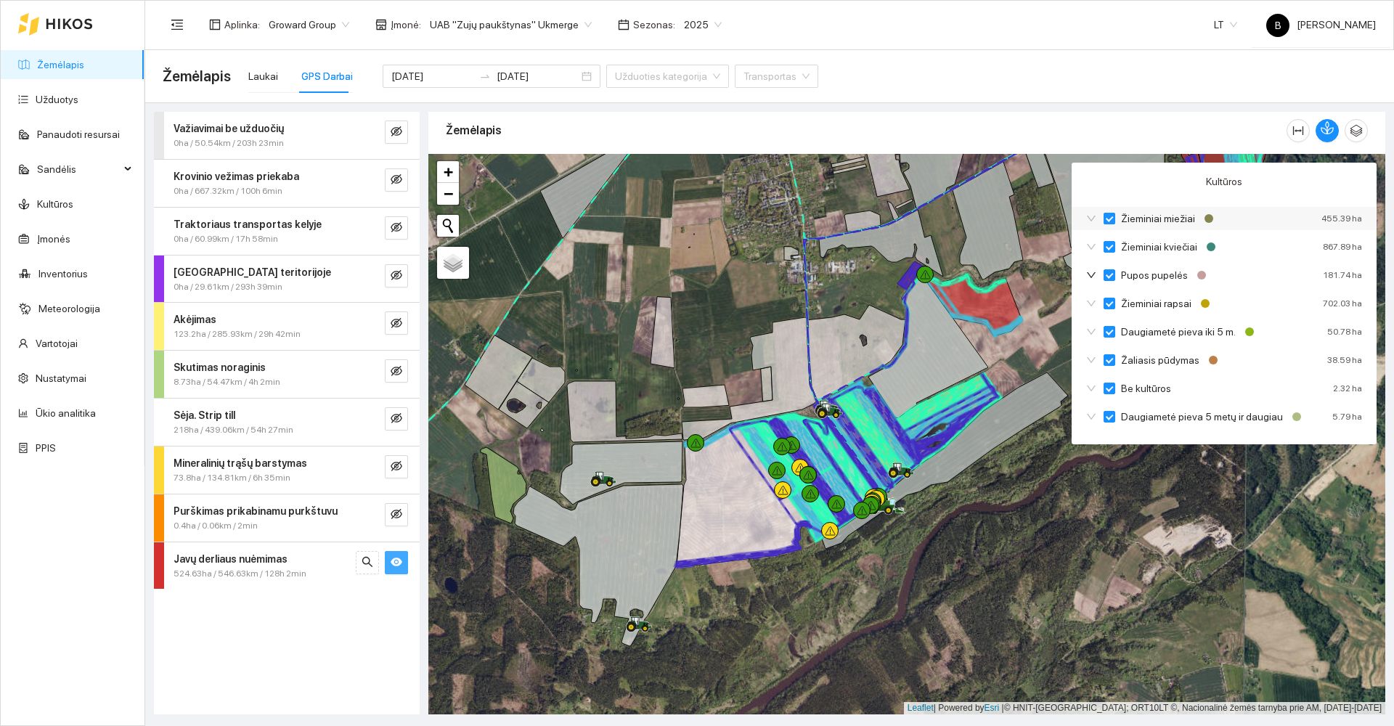
click at [1109, 213] on input "Žieminiai miežiai" at bounding box center [1109, 219] width 12 height 12
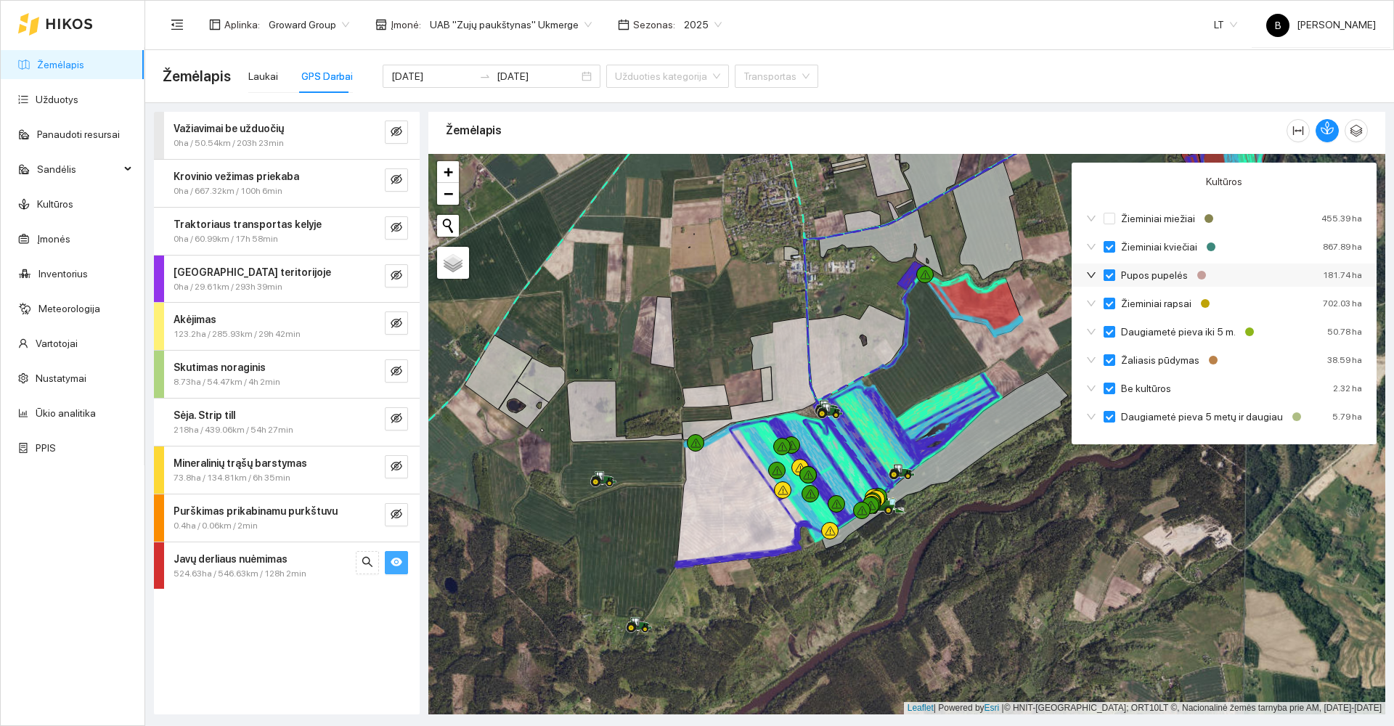
click at [1111, 271] on input "Pupos pupelės" at bounding box center [1109, 275] width 12 height 12
checkbox input "false"
checkbox input "true"
checkbox input "false"
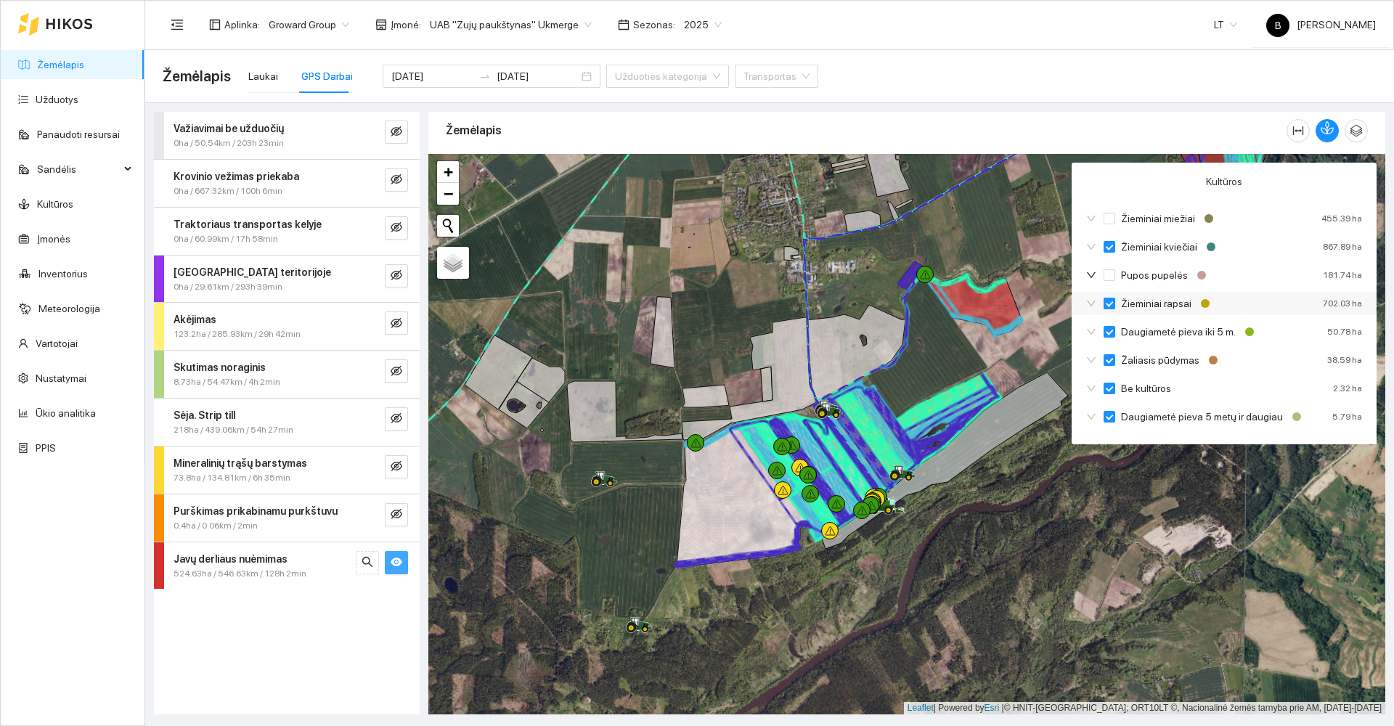
click at [1104, 303] on input "Žieminiai rapsai" at bounding box center [1109, 304] width 12 height 12
checkbox input "false"
click at [1104, 337] on input "Daugiametė pieva iki 5 m." at bounding box center [1109, 332] width 12 height 12
checkbox input "false"
click at [1105, 363] on input "Žaliasis pūdymas" at bounding box center [1109, 360] width 12 height 12
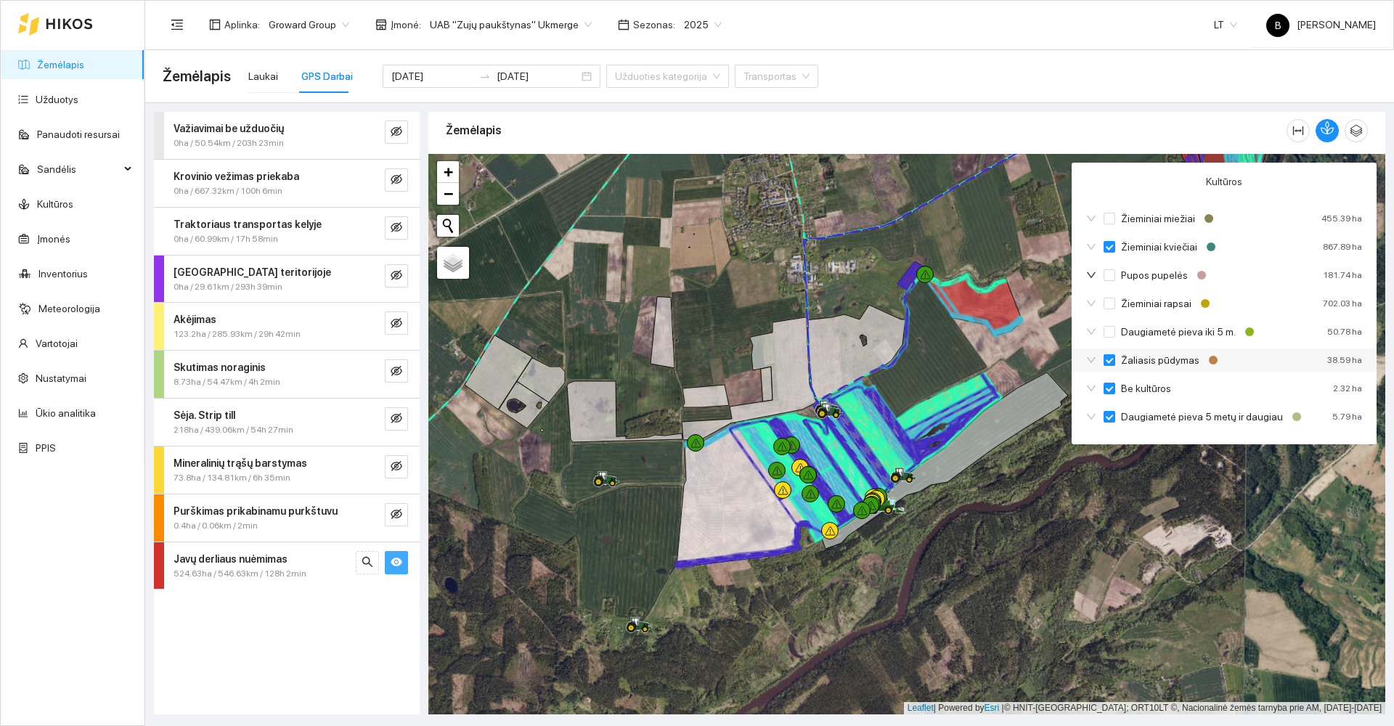
checkbox input "false"
click at [1109, 388] on input "Be kultūros" at bounding box center [1109, 389] width 12 height 12
checkbox input "false"
click at [1105, 416] on input "Daugiametė pieva 5 metų ir daugiau" at bounding box center [1109, 417] width 12 height 12
checkbox input "false"
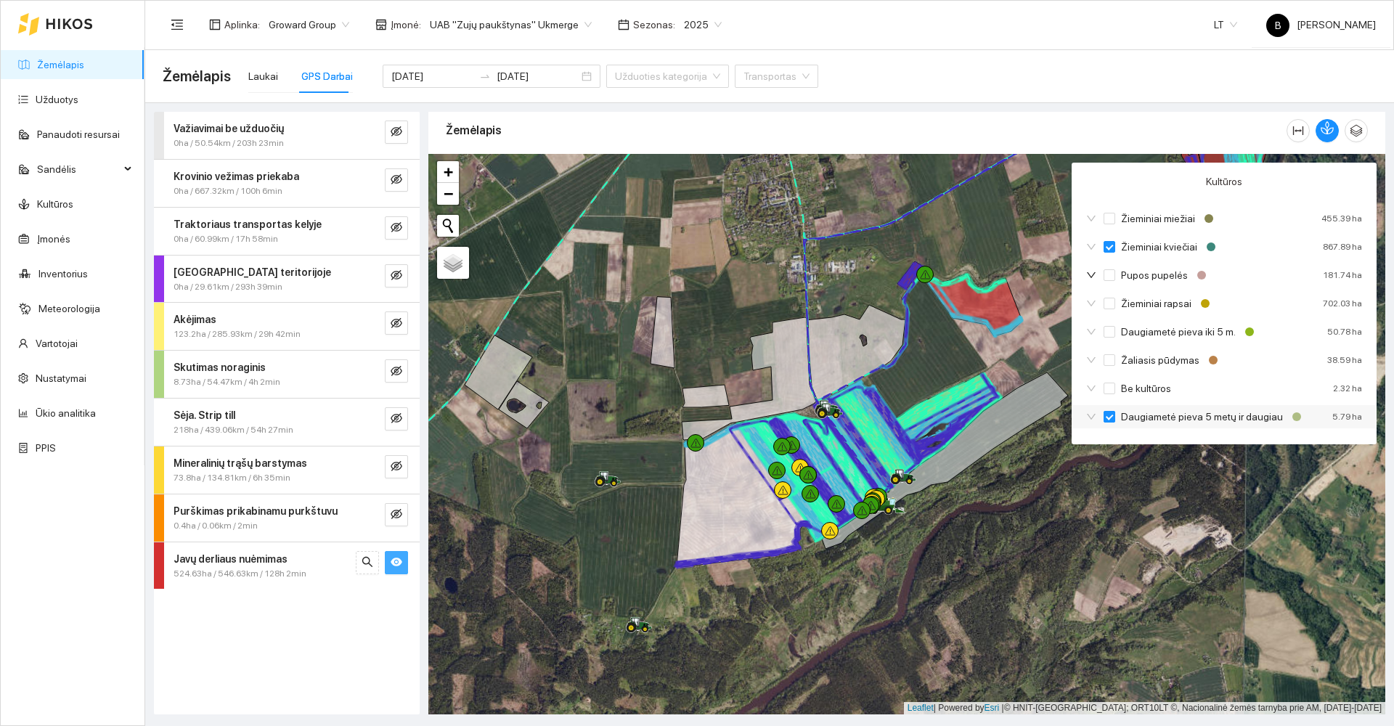
checkbox input "true"
click at [1109, 216] on input "Žieminiai miežiai" at bounding box center [1109, 219] width 12 height 12
checkbox input "false"
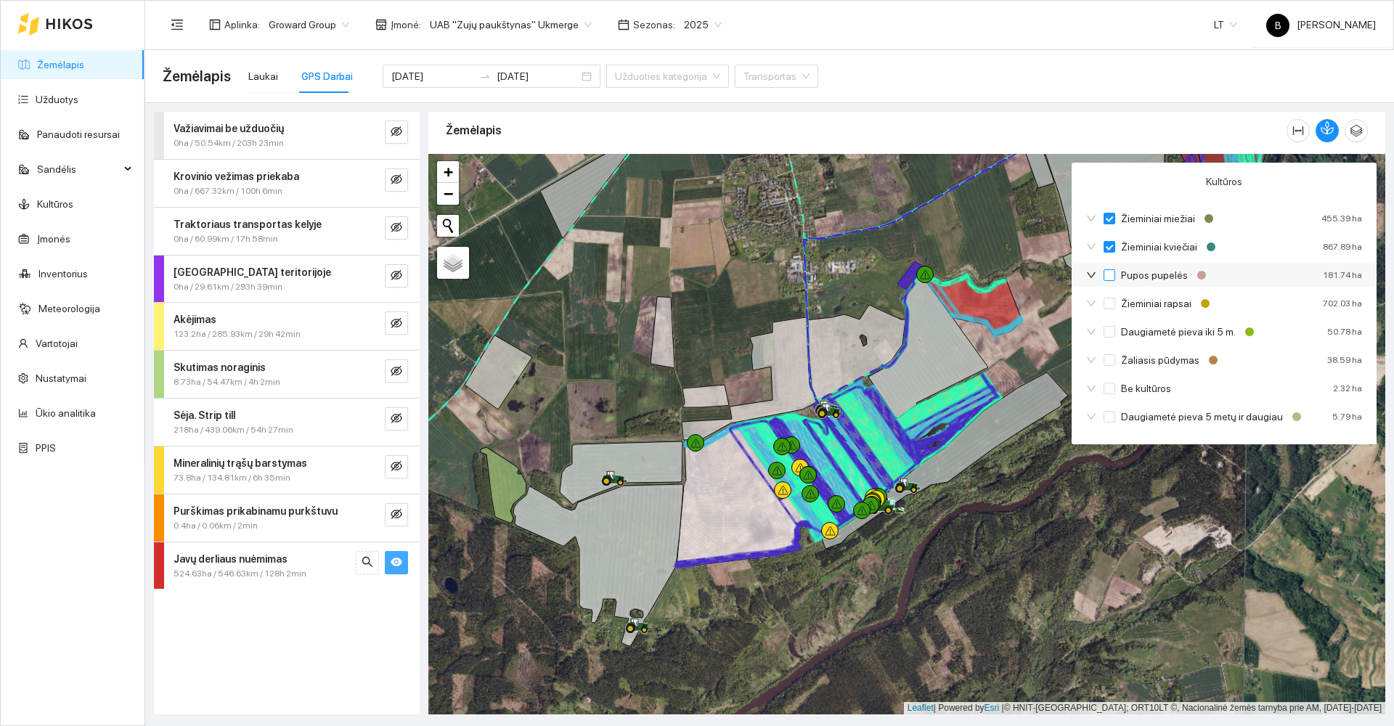
click at [1110, 274] on input "Pupos pupelės" at bounding box center [1109, 275] width 12 height 12
checkbox input "true"
checkbox input "false"
checkbox input "true"
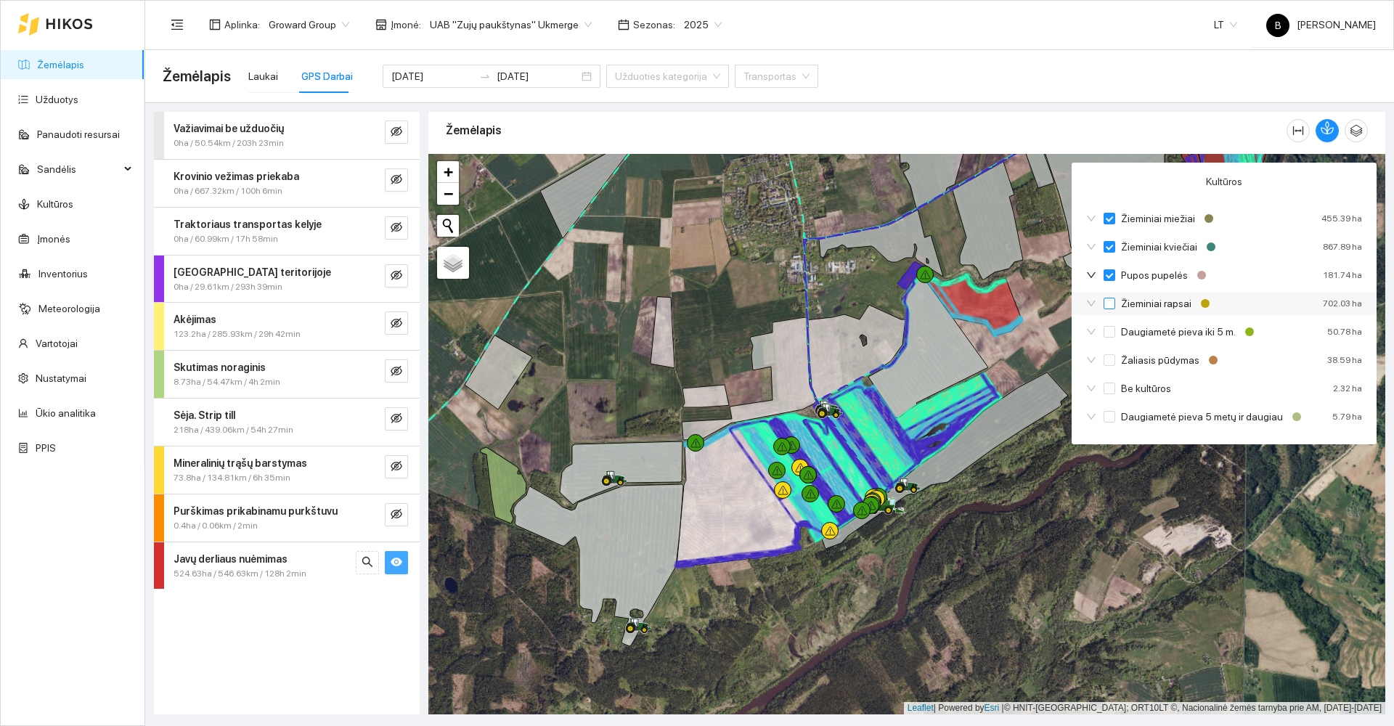
drag, startPoint x: 1109, startPoint y: 303, endPoint x: 1120, endPoint y: 334, distance: 32.4
click at [1109, 305] on input "Žieminiai rapsai" at bounding box center [1109, 304] width 12 height 12
checkbox input "true"
drag, startPoint x: 1111, startPoint y: 330, endPoint x: 1118, endPoint y: 342, distance: 13.3
click at [1111, 332] on input "Daugiametė pieva iki 5 m." at bounding box center [1109, 332] width 12 height 12
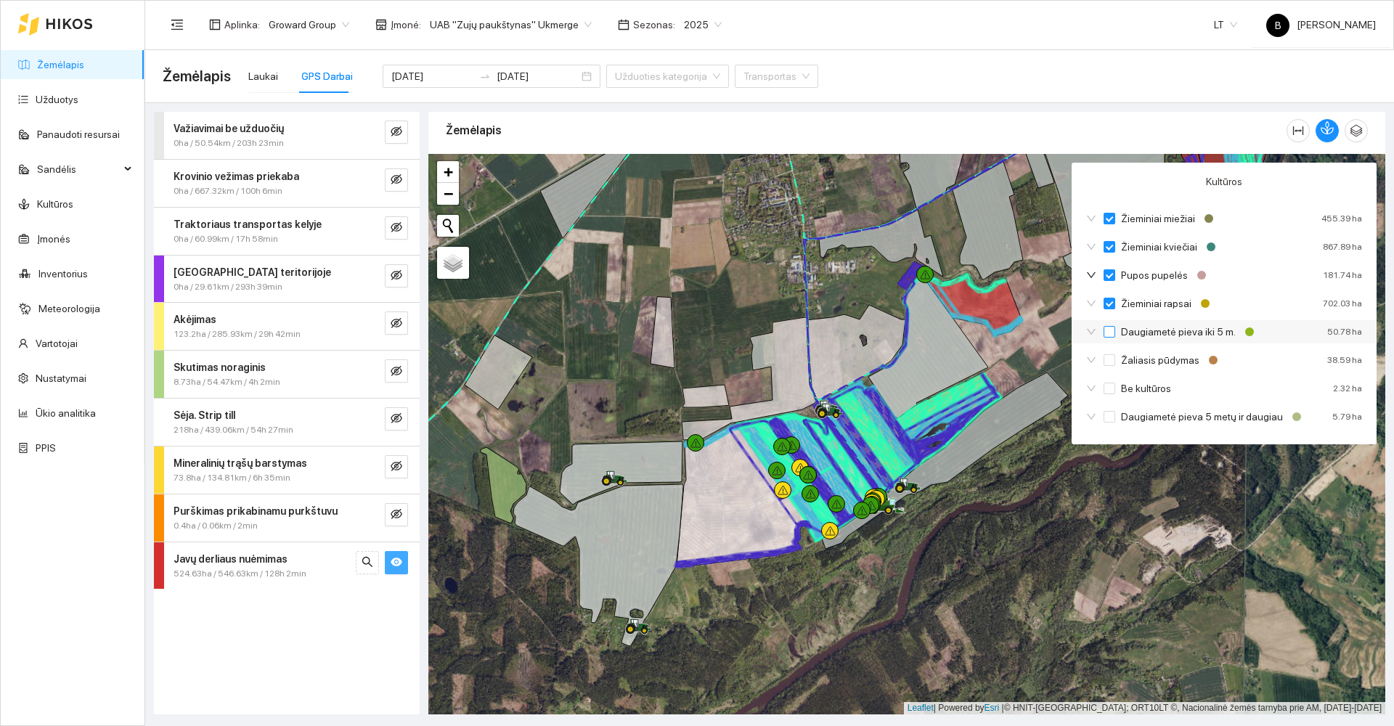
checkbox input "true"
drag, startPoint x: 1108, startPoint y: 361, endPoint x: 1116, endPoint y: 373, distance: 14.3
click at [1108, 362] on input "Žaliasis pūdymas" at bounding box center [1109, 360] width 12 height 12
checkbox input "true"
click at [1108, 388] on input "Be kultūros" at bounding box center [1109, 389] width 12 height 12
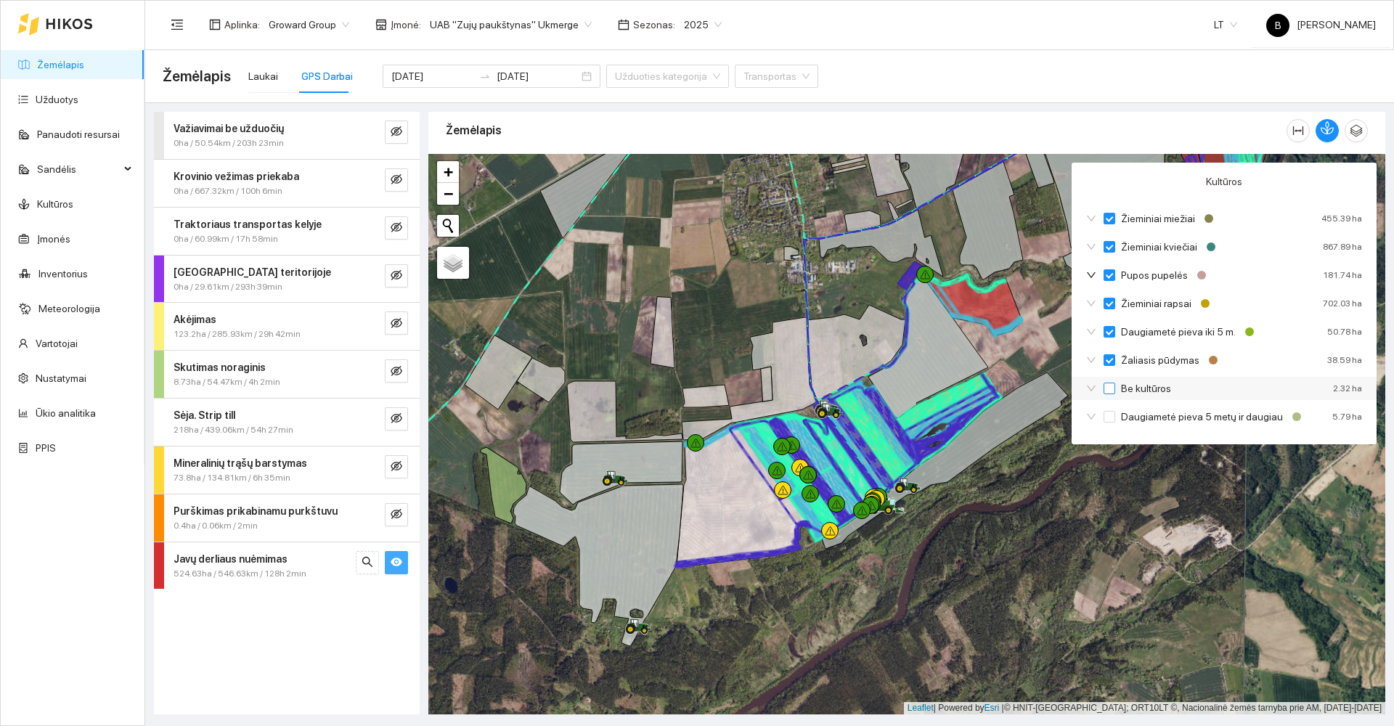
checkbox input "true"
click at [1106, 420] on input "Daugiametė pieva 5 metų ir daugiau" at bounding box center [1109, 417] width 12 height 12
checkbox input "true"
checkbox input "false"
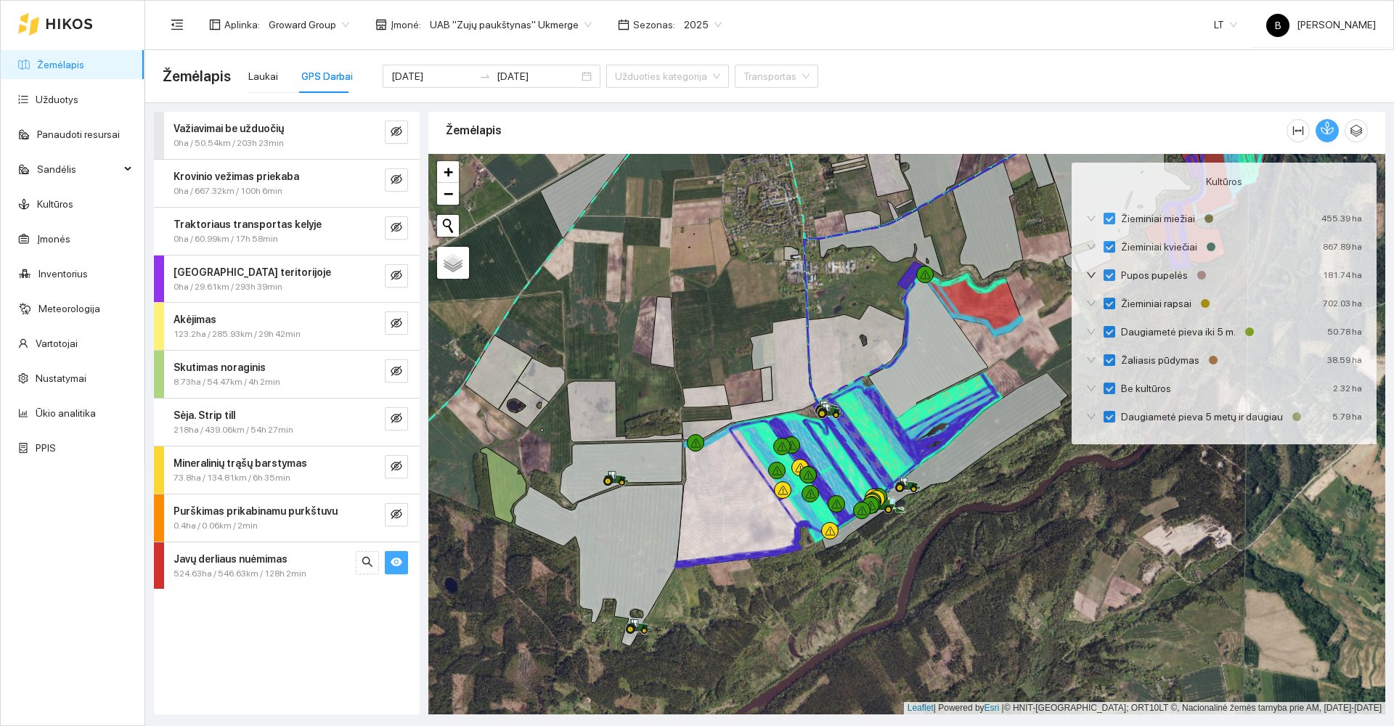
click at [1114, 131] on icon "button" at bounding box center [1326, 127] width 13 height 13
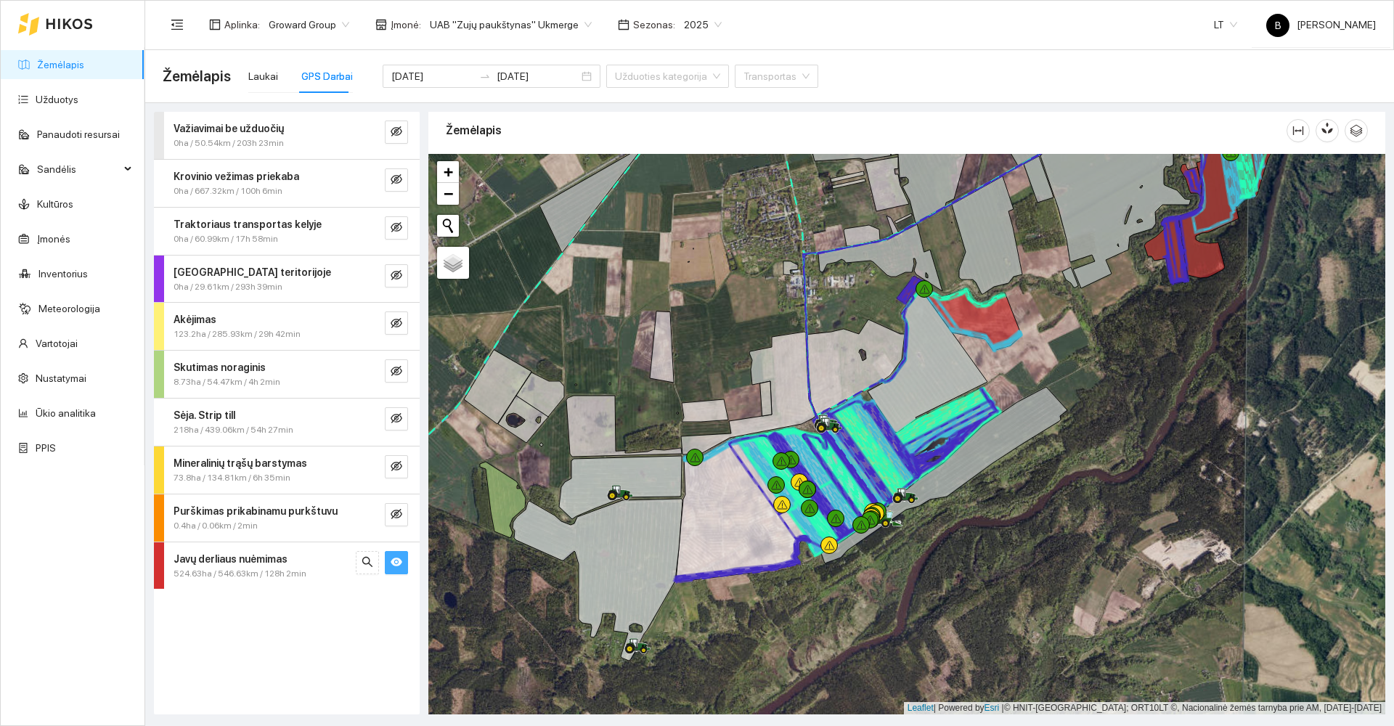
click at [611, 307] on div at bounding box center [906, 434] width 957 height 560
